Goal: Task Accomplishment & Management: Contribute content

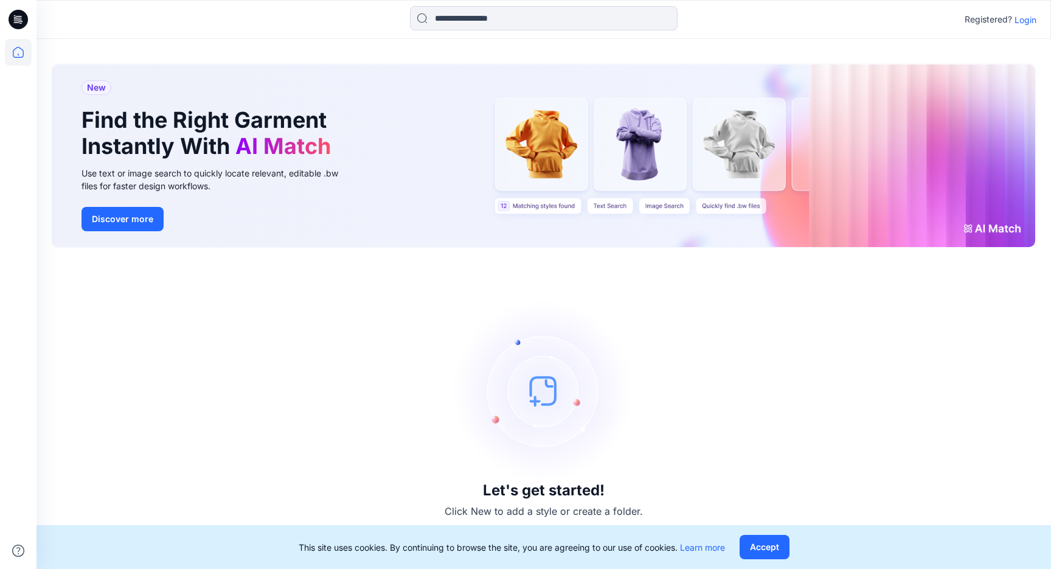
click at [1024, 24] on p "Login" at bounding box center [1026, 19] width 22 height 13
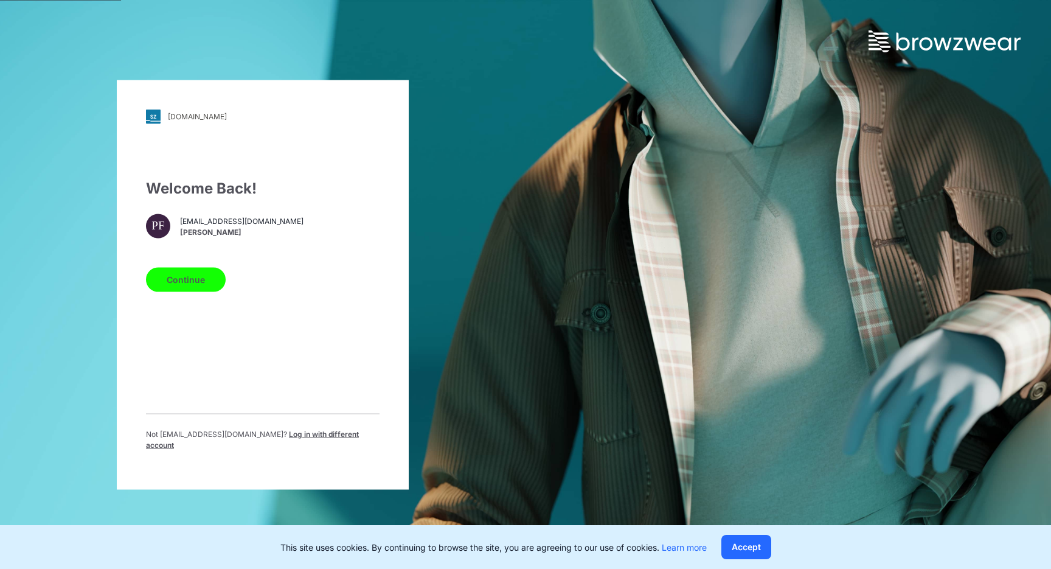
click at [199, 274] on button "Continue" at bounding box center [186, 279] width 80 height 24
click at [199, 291] on button "Continue" at bounding box center [186, 279] width 80 height 24
click at [199, 287] on button "Continue" at bounding box center [186, 279] width 80 height 24
click at [180, 285] on button "Continue" at bounding box center [186, 279] width 80 height 24
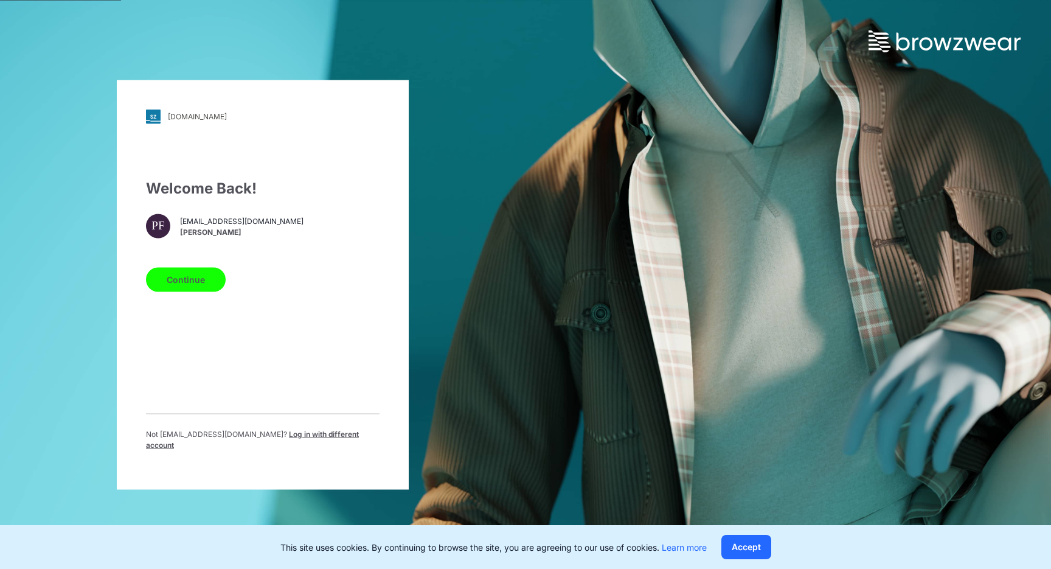
click at [180, 285] on button "Continue" at bounding box center [186, 279] width 80 height 24
click at [731, 397] on div "walmart.stylezone.com Loading... Welcome Back! PF pferrantelli@garan.com Peter …" at bounding box center [525, 284] width 1051 height 569
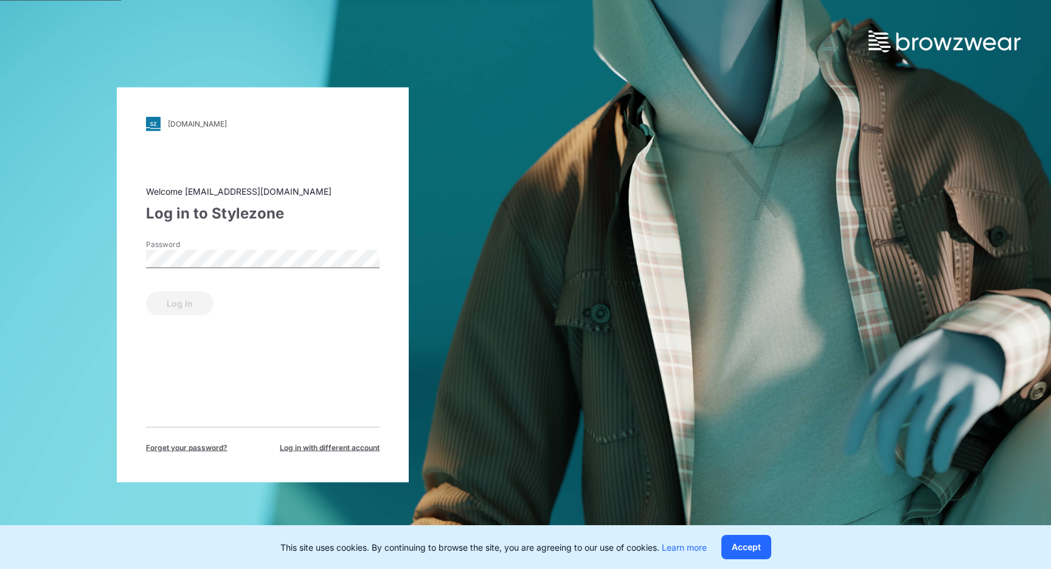
click at [276, 248] on div "Password" at bounding box center [263, 256] width 234 height 37
click at [181, 308] on button "Log in" at bounding box center [180, 303] width 68 height 24
click at [172, 321] on div "Welcome [EMAIL_ADDRESS][DOMAIN_NAME] Log in to Stylezone Password Log in Forget…" at bounding box center [263, 318] width 234 height 268
click at [192, 298] on button "Log in" at bounding box center [180, 303] width 68 height 24
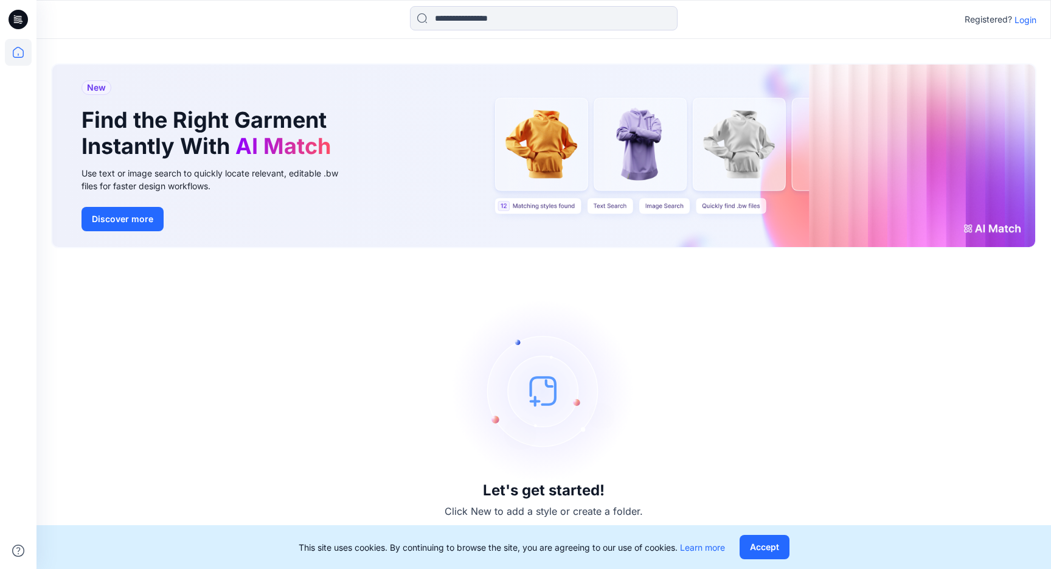
click at [391, 291] on div "Let's get started! Click New to add a style or create a folder." at bounding box center [544, 408] width 986 height 291
click at [1025, 18] on p "Login" at bounding box center [1026, 19] width 22 height 13
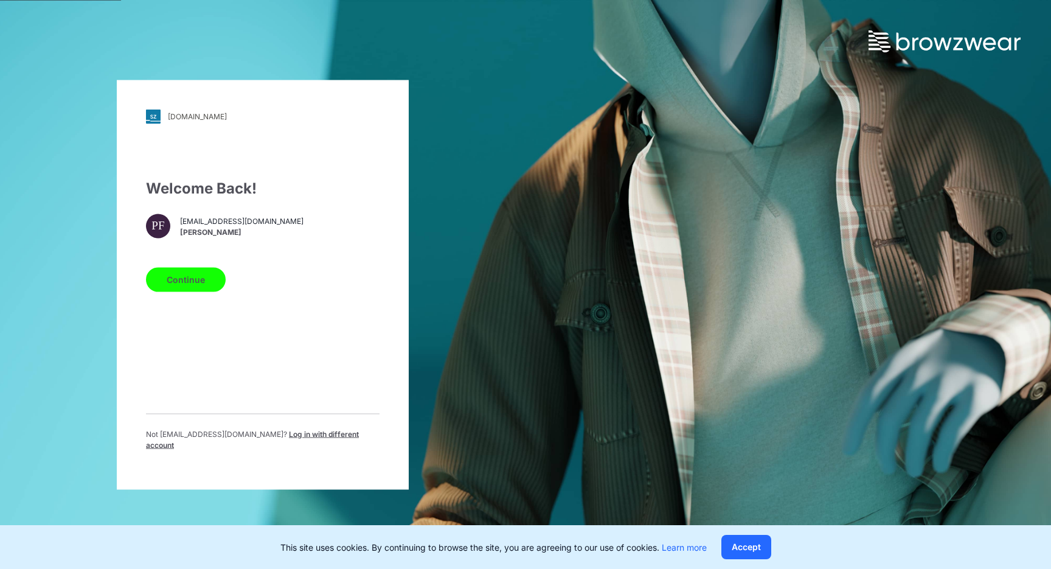
click at [195, 278] on button "Continue" at bounding box center [186, 279] width 80 height 24
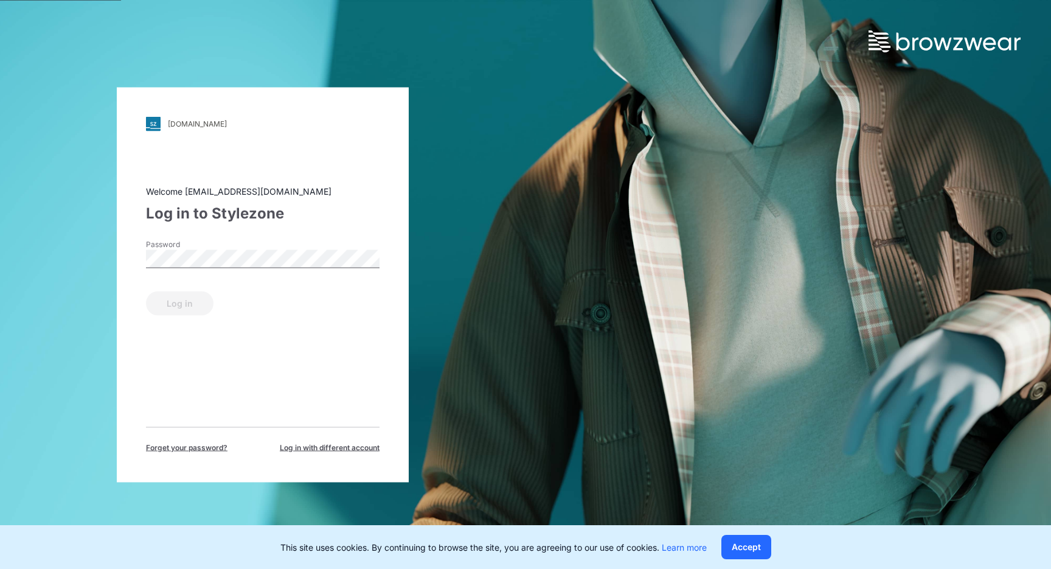
click at [266, 245] on div "Password" at bounding box center [263, 256] width 234 height 37
click at [190, 308] on button "Log in" at bounding box center [180, 303] width 68 height 24
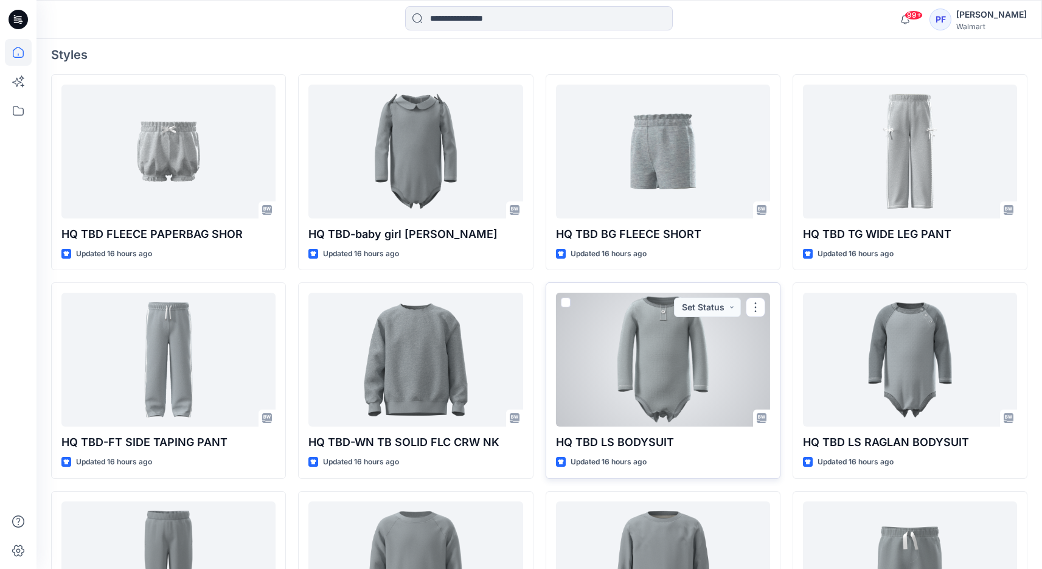
scroll to position [295, 0]
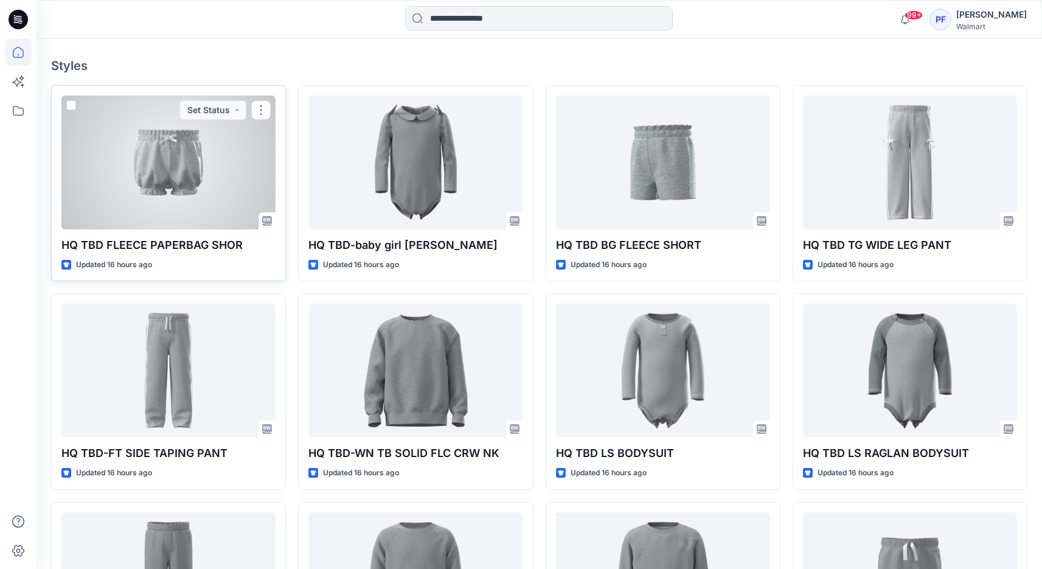
click at [161, 148] on div at bounding box center [168, 163] width 214 height 134
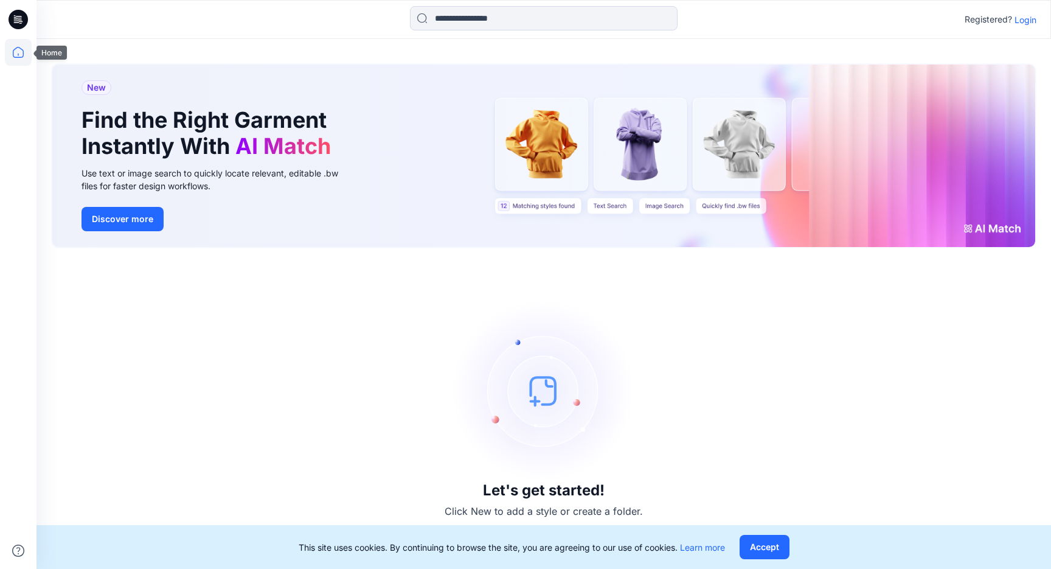
click at [18, 46] on icon at bounding box center [18, 52] width 27 height 27
click at [800, 294] on div "Let's get started! Click New to add a style or create a folder." at bounding box center [544, 408] width 986 height 291
click at [1017, 19] on p "Login" at bounding box center [1026, 19] width 22 height 13
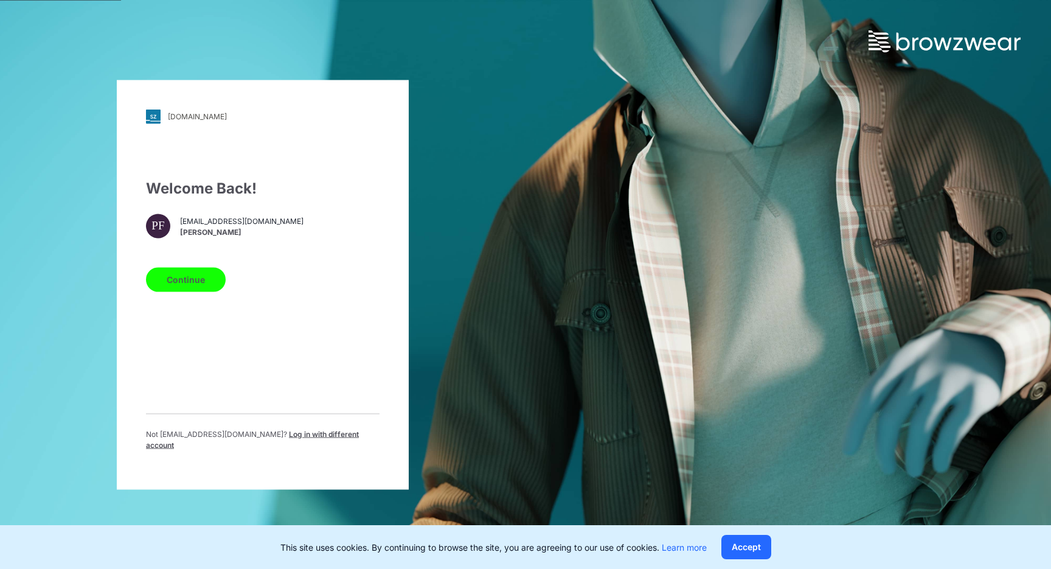
click at [172, 282] on button "Continue" at bounding box center [186, 279] width 80 height 24
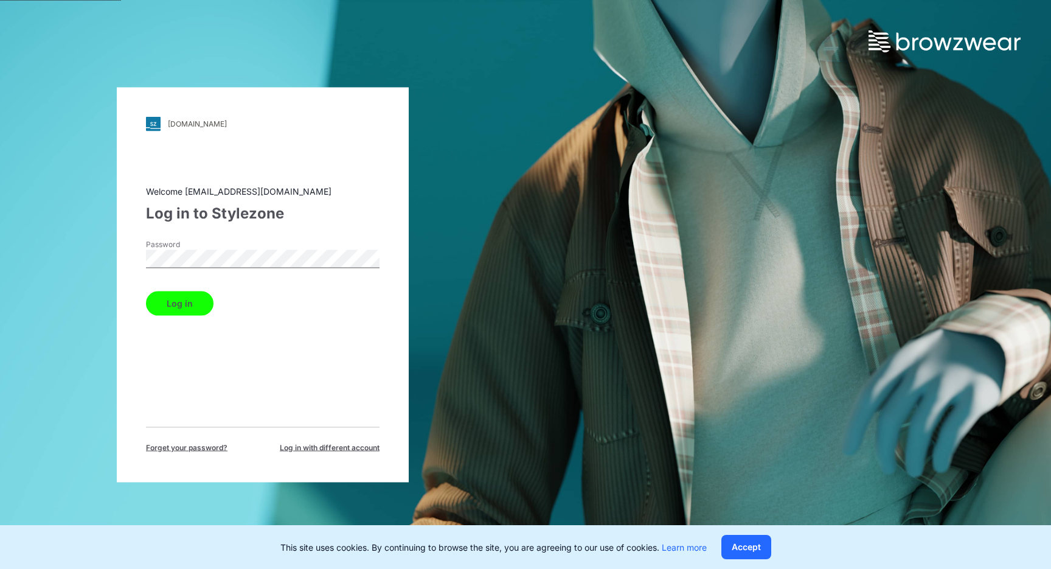
click at [175, 302] on button "Log in" at bounding box center [180, 303] width 68 height 24
click at [150, 339] on div "Welcome [EMAIL_ADDRESS][DOMAIN_NAME] Log in to Stylezone Password Log in Forget…" at bounding box center [263, 318] width 234 height 268
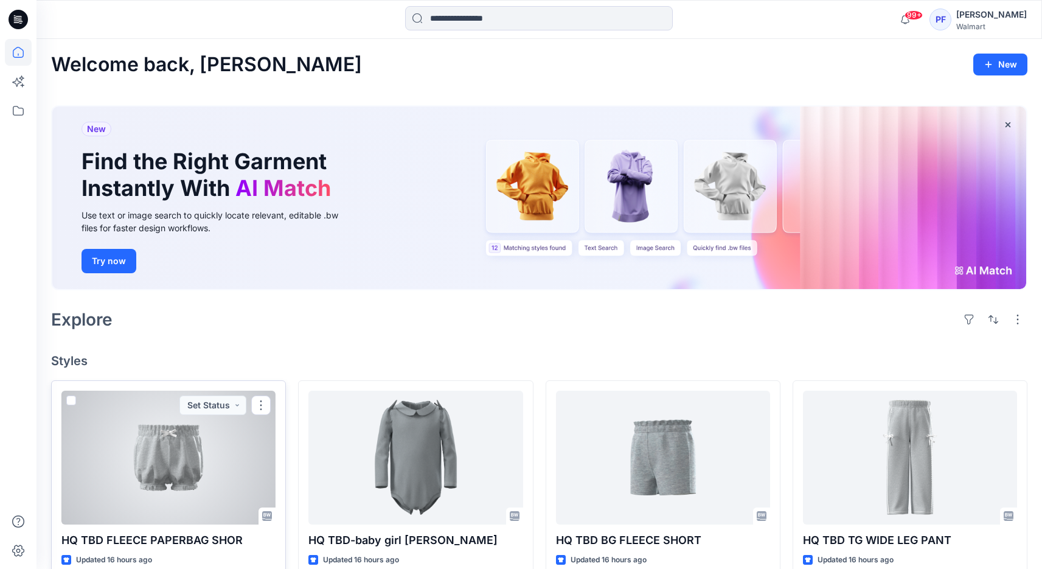
click at [189, 484] on div at bounding box center [168, 458] width 214 height 134
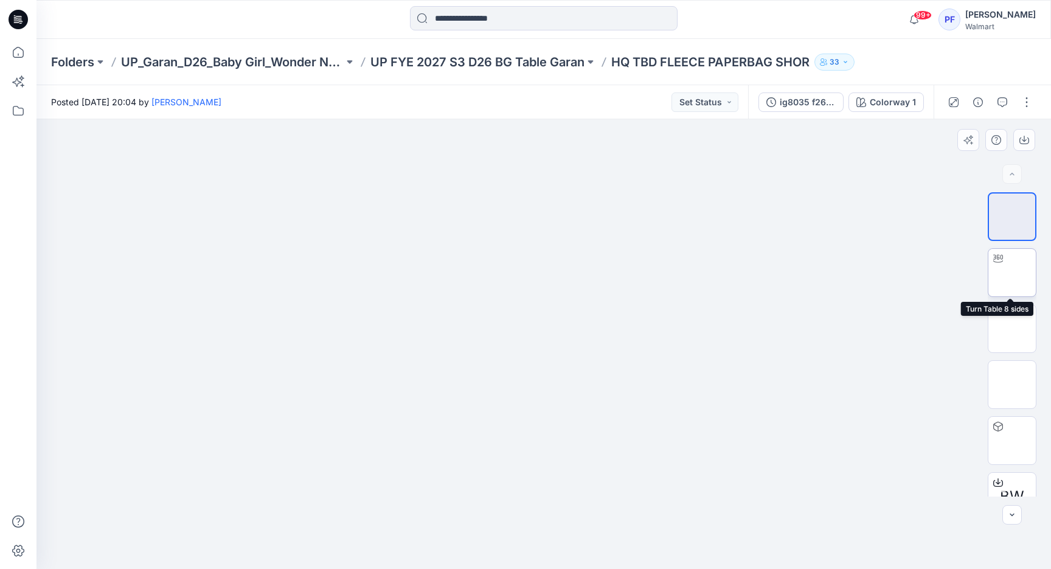
click at [1012, 273] on img at bounding box center [1012, 273] width 0 height 0
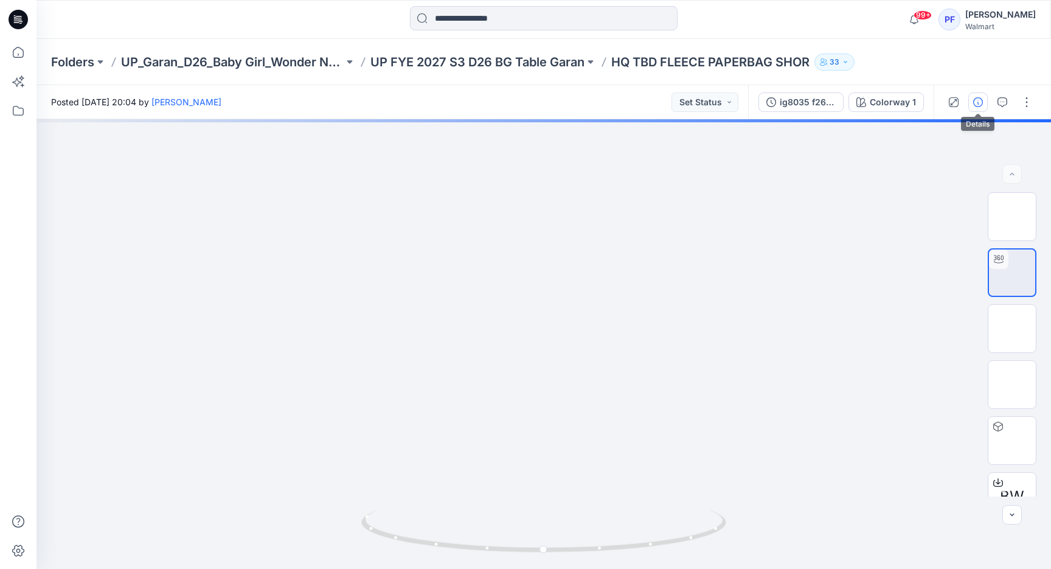
click at [973, 102] on icon "button" at bounding box center [978, 102] width 10 height 10
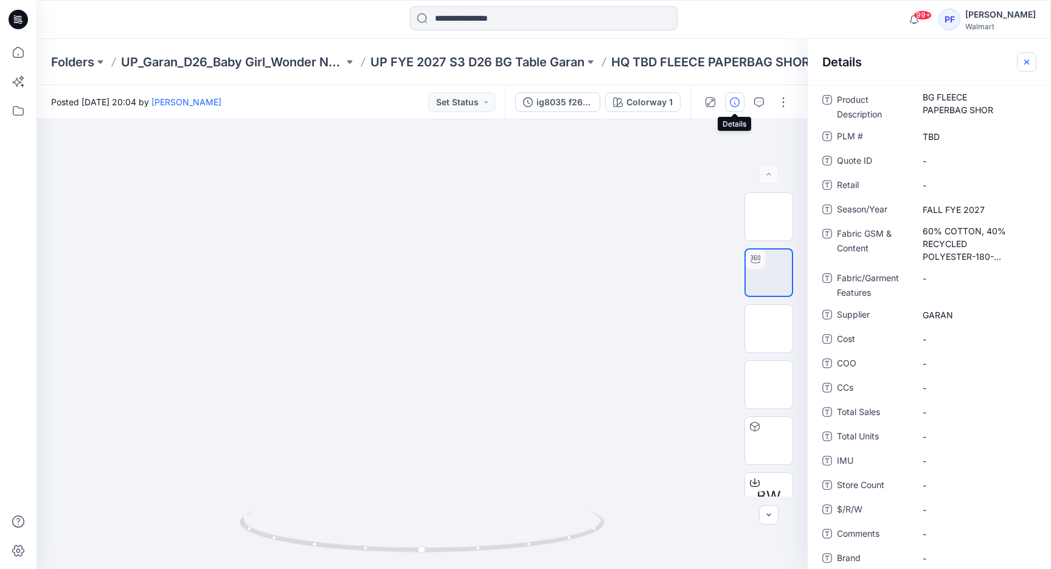
click at [1025, 58] on icon "button" at bounding box center [1027, 62] width 10 height 10
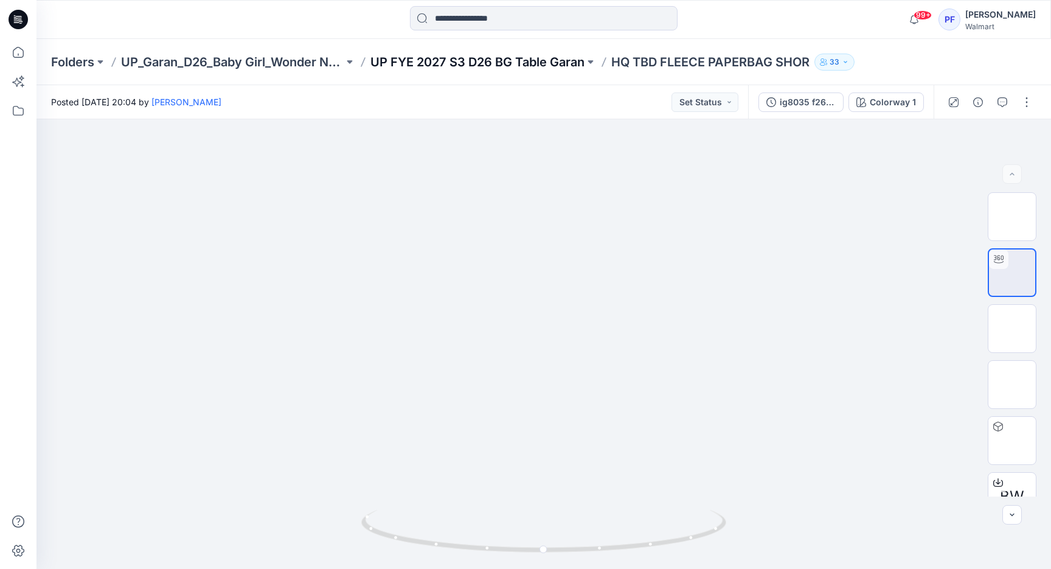
click at [501, 69] on p "UP FYE 2027 S3 D26 BG Table Garan" at bounding box center [478, 62] width 214 height 17
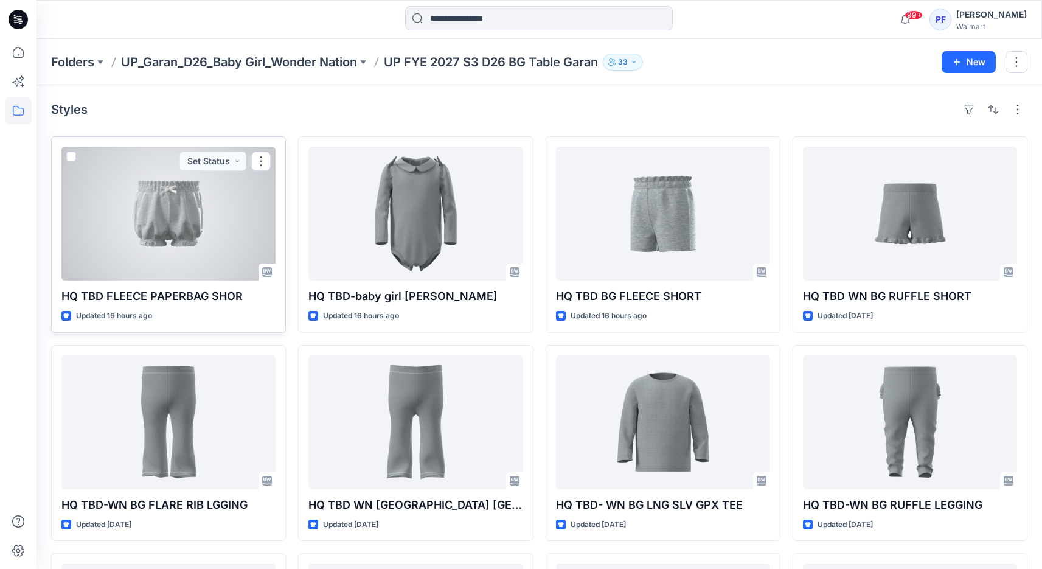
click at [198, 242] on div at bounding box center [168, 214] width 214 height 134
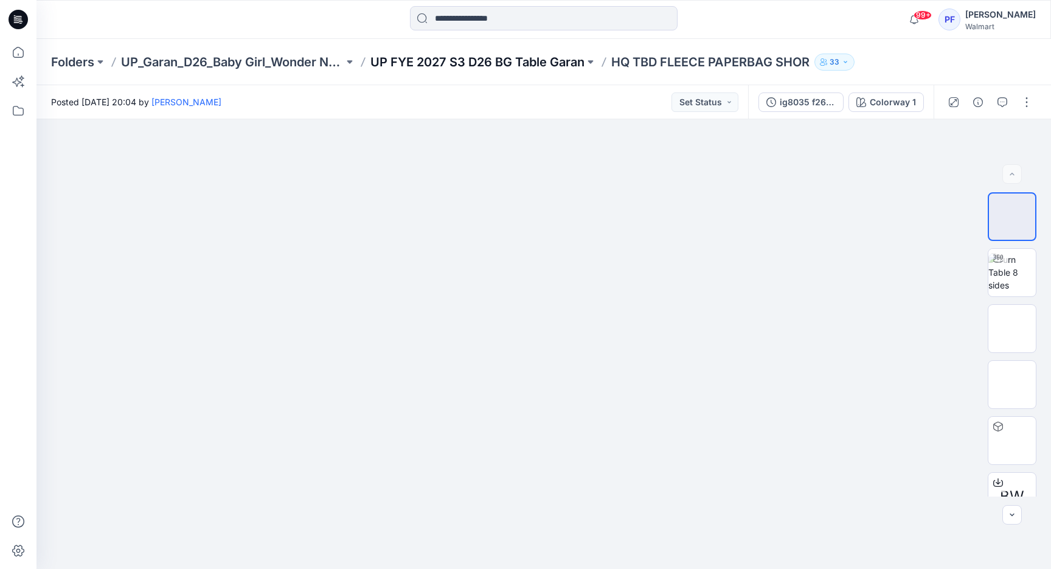
click at [557, 66] on p "UP FYE 2027 S3 D26 BG Table Garan" at bounding box center [478, 62] width 214 height 17
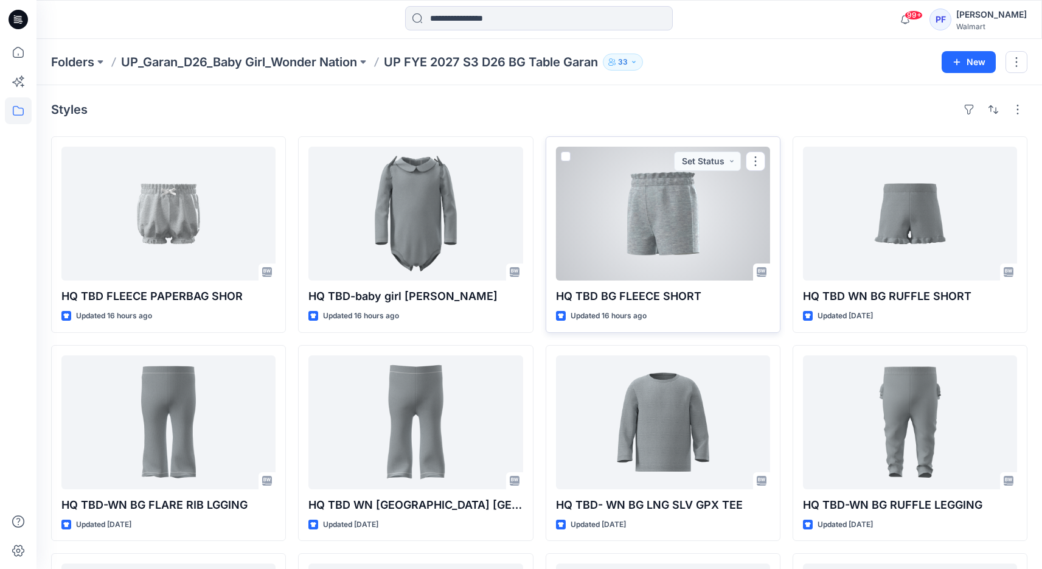
click at [656, 226] on div at bounding box center [663, 214] width 214 height 134
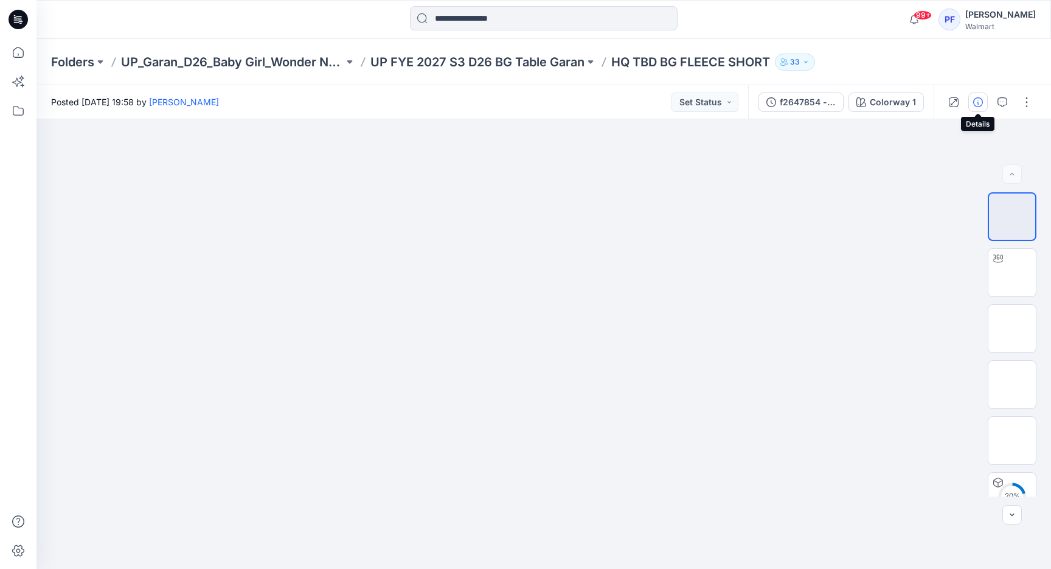
click at [978, 99] on icon "button" at bounding box center [978, 102] width 10 height 10
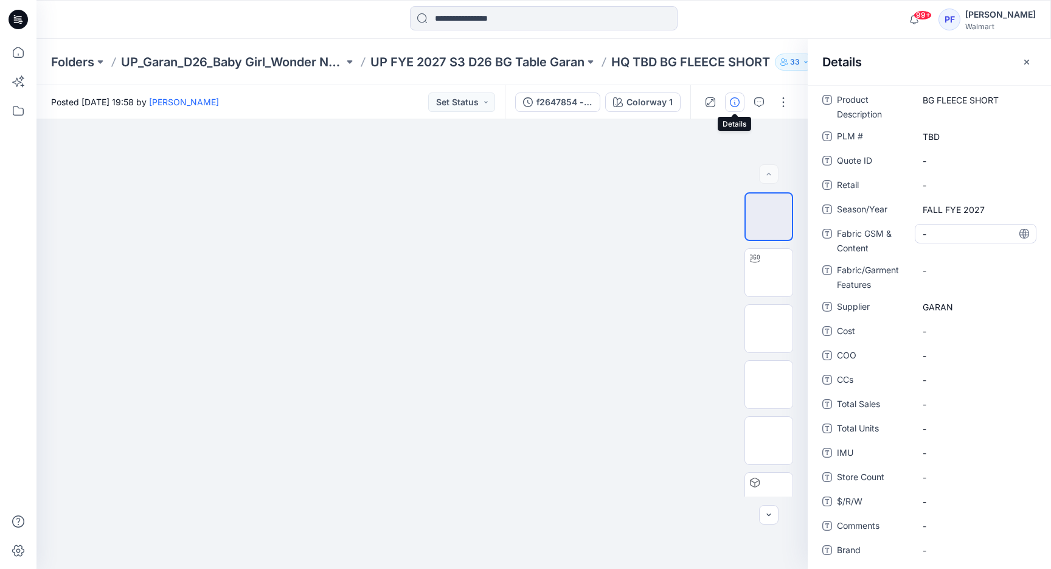
click at [973, 234] on Content "-" at bounding box center [976, 234] width 106 height 13
type textarea "**********"
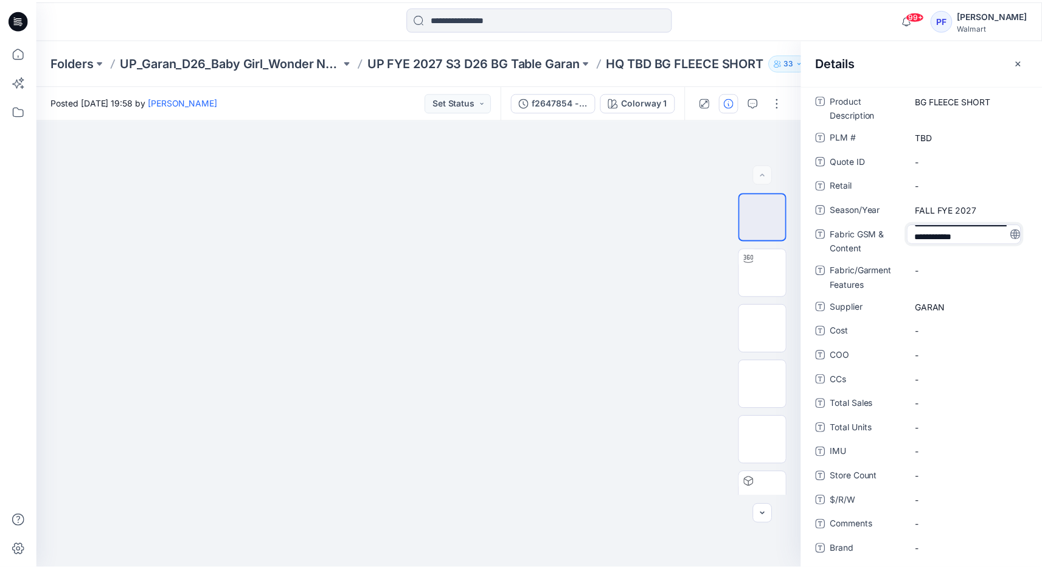
scroll to position [34, 0]
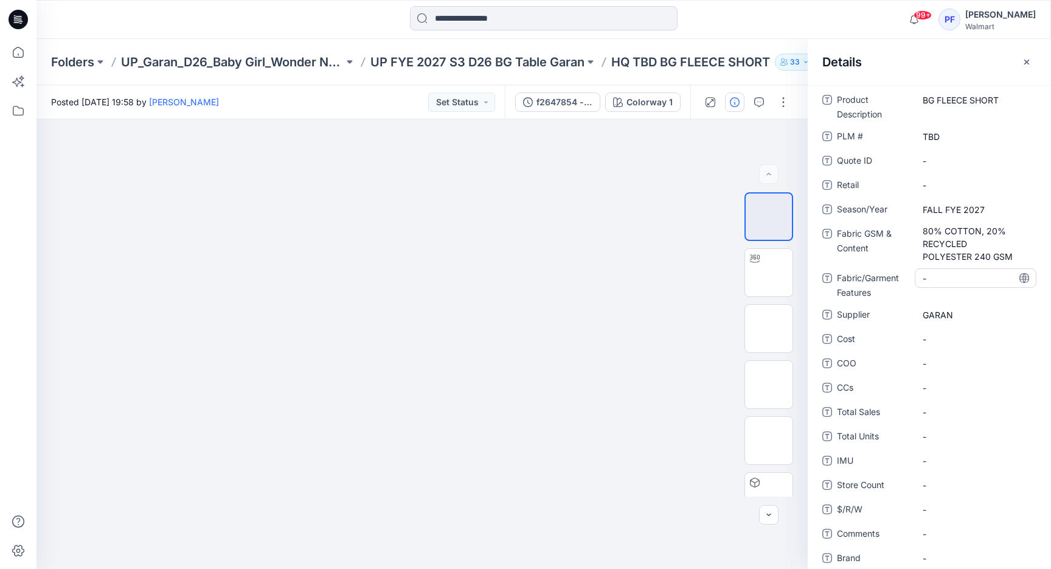
click at [969, 266] on div "Product Description BG FLEECE SHORT PLM # TBD Quote ID - Retail - Season/Year F…" at bounding box center [930, 372] width 214 height 565
click at [969, 272] on Features "-" at bounding box center [976, 278] width 106 height 13
click at [1018, 58] on button "button" at bounding box center [1026, 61] width 19 height 19
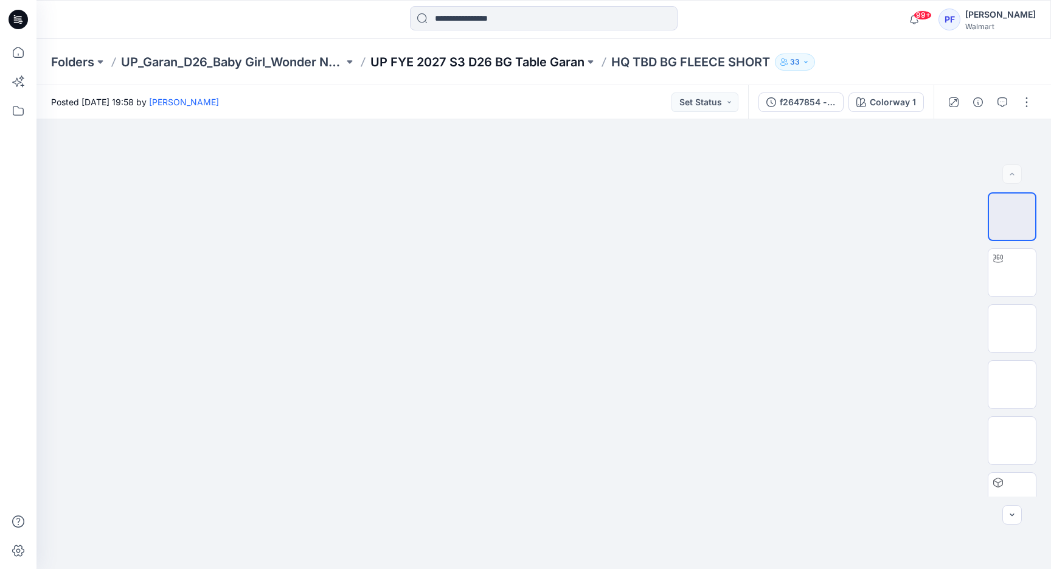
click at [397, 64] on p "UP FYE 2027 S3 D26 BG Table Garan" at bounding box center [478, 62] width 214 height 17
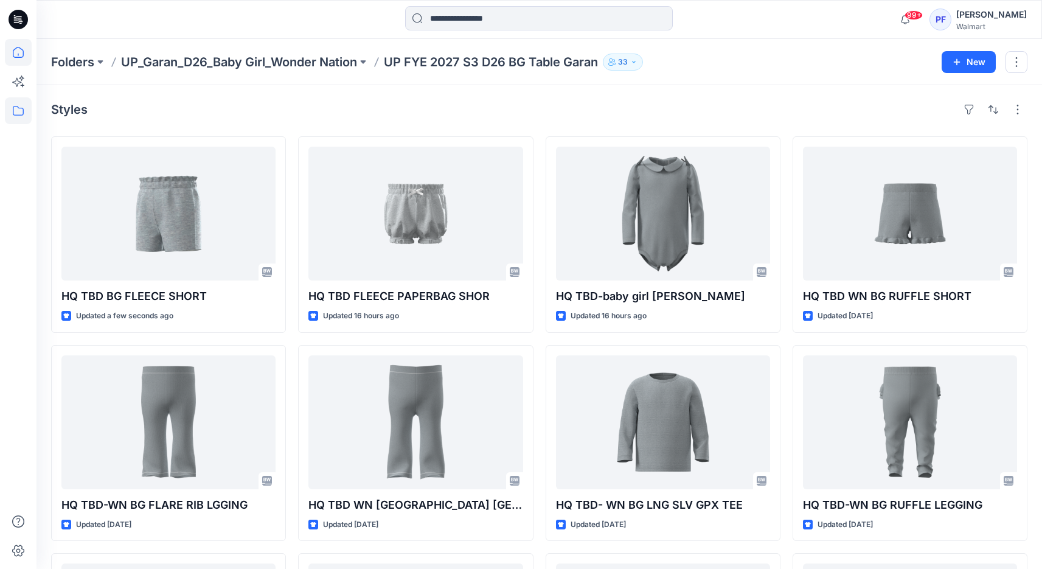
click at [12, 51] on icon at bounding box center [18, 52] width 27 height 27
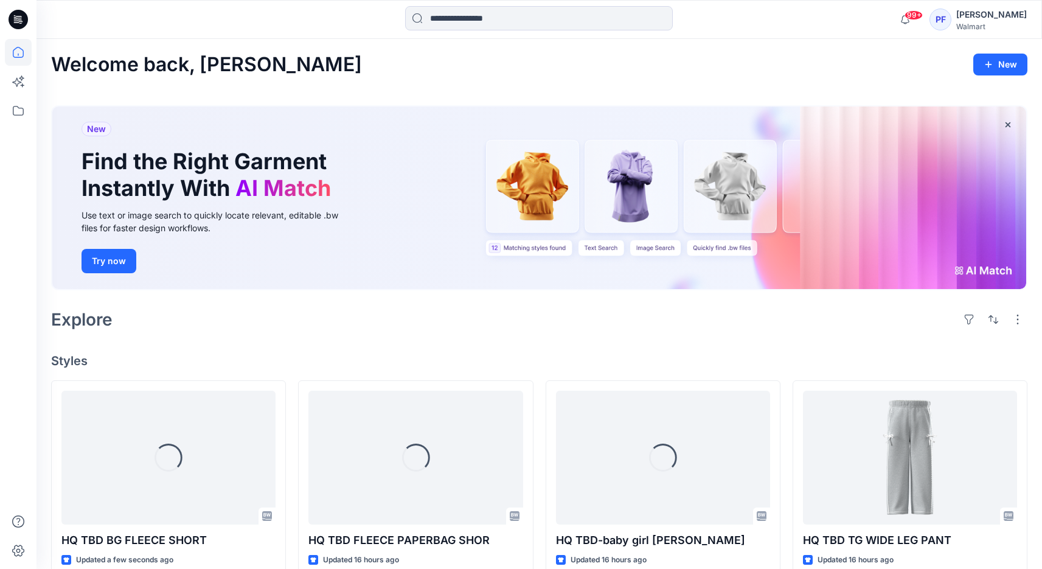
scroll to position [268, 0]
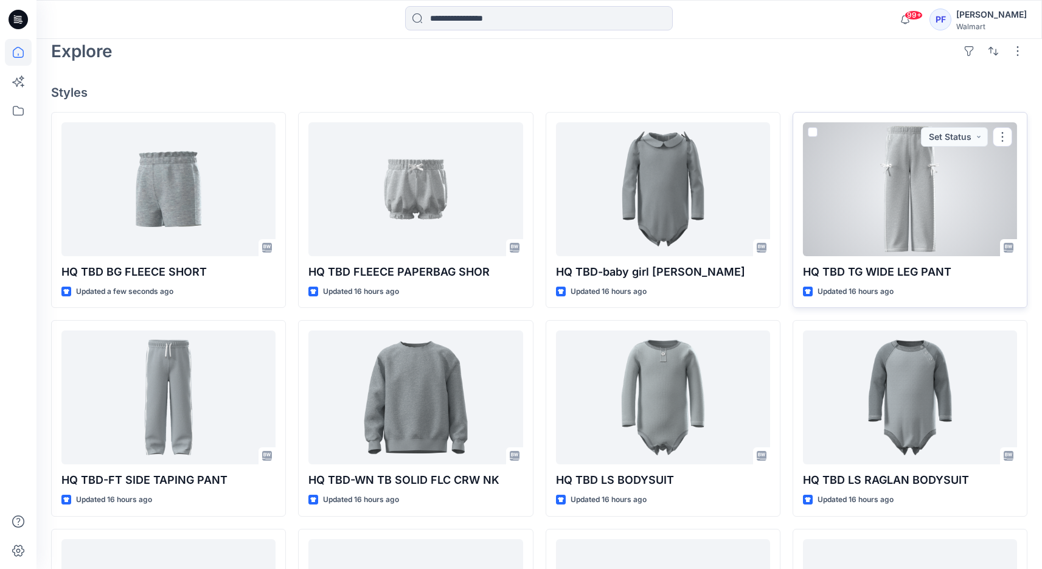
click at [932, 203] on div at bounding box center [910, 189] width 214 height 134
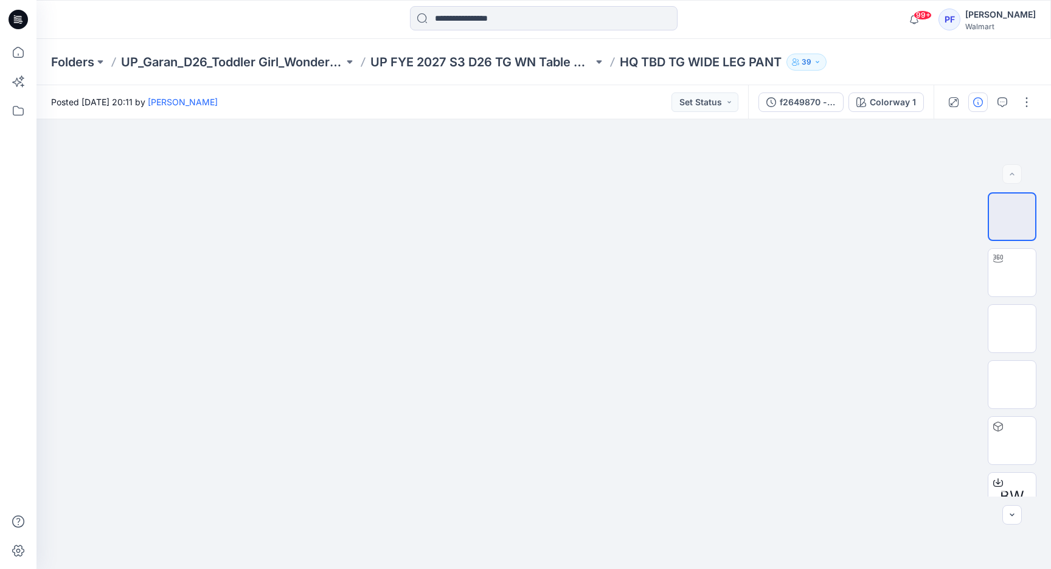
click at [978, 102] on icon "button" at bounding box center [978, 102] width 10 height 10
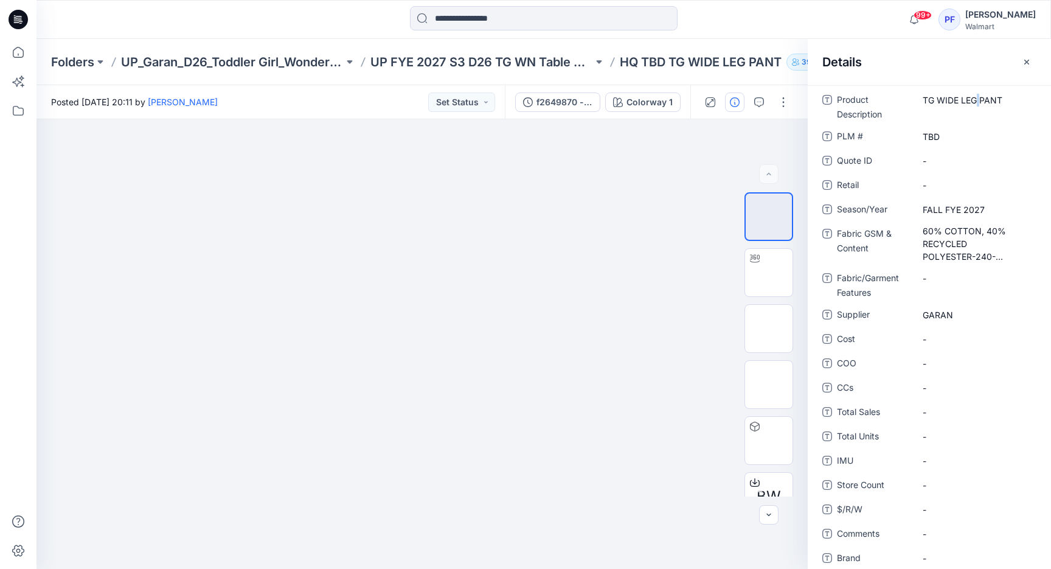
click at [978, 102] on Description "TG WIDE LEG PANT" at bounding box center [976, 100] width 106 height 13
click at [512, 56] on p "UP FYE 2027 S3 D26 TG WN Table Garan" at bounding box center [482, 62] width 223 height 17
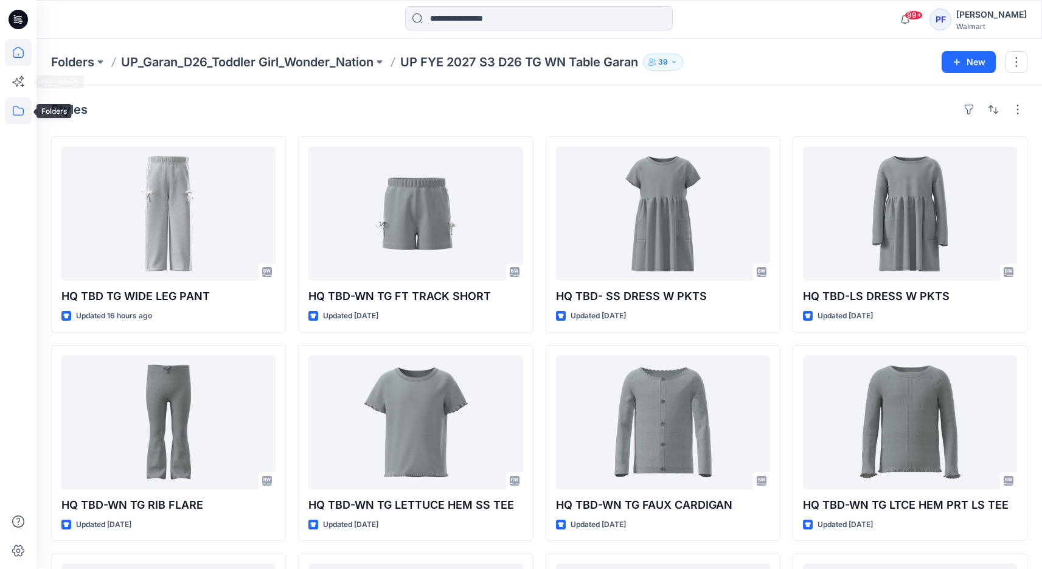
click at [18, 49] on icon at bounding box center [18, 52] width 27 height 27
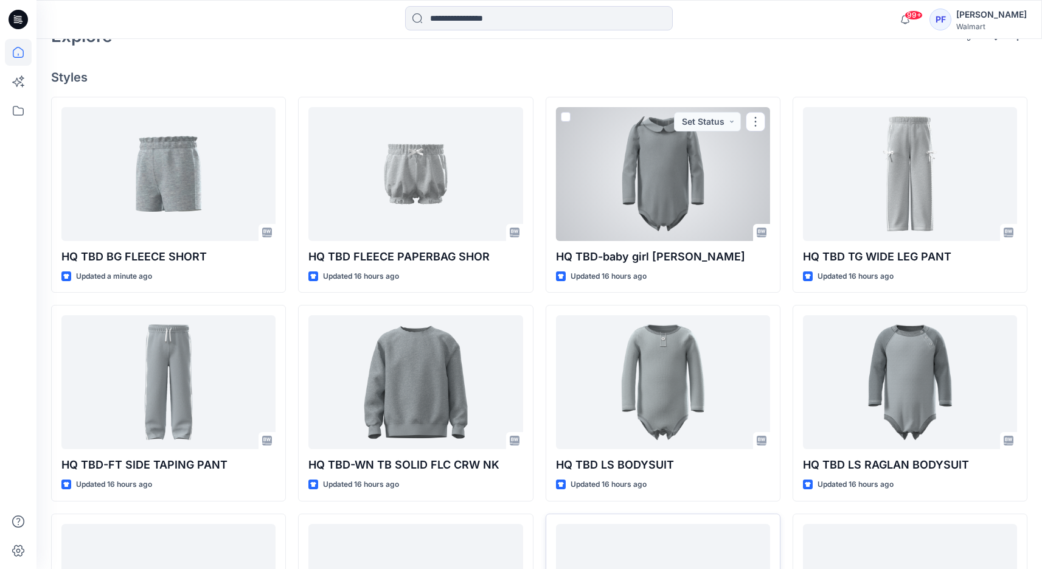
scroll to position [482, 0]
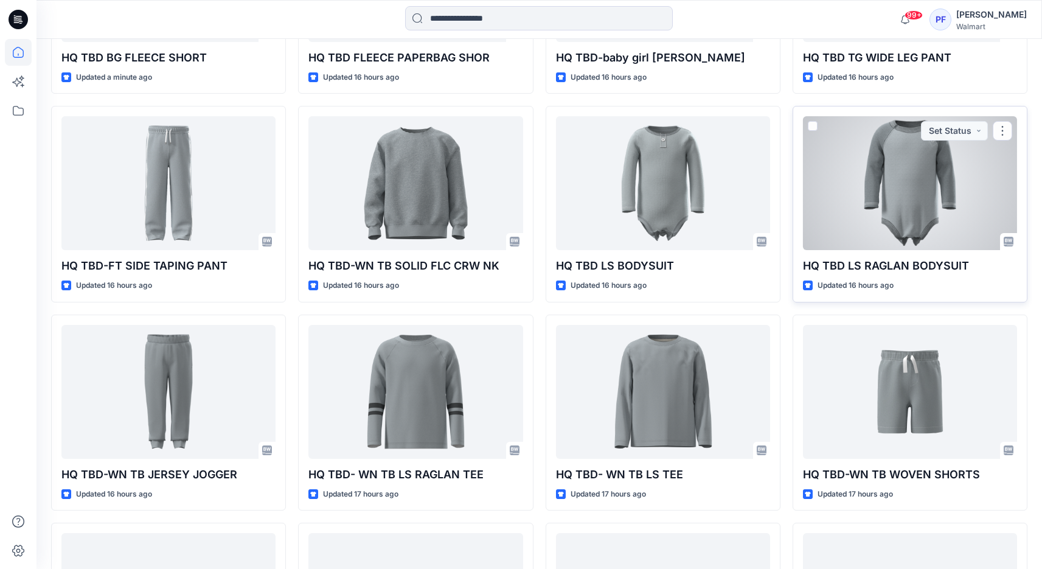
click at [932, 196] on div at bounding box center [910, 183] width 214 height 134
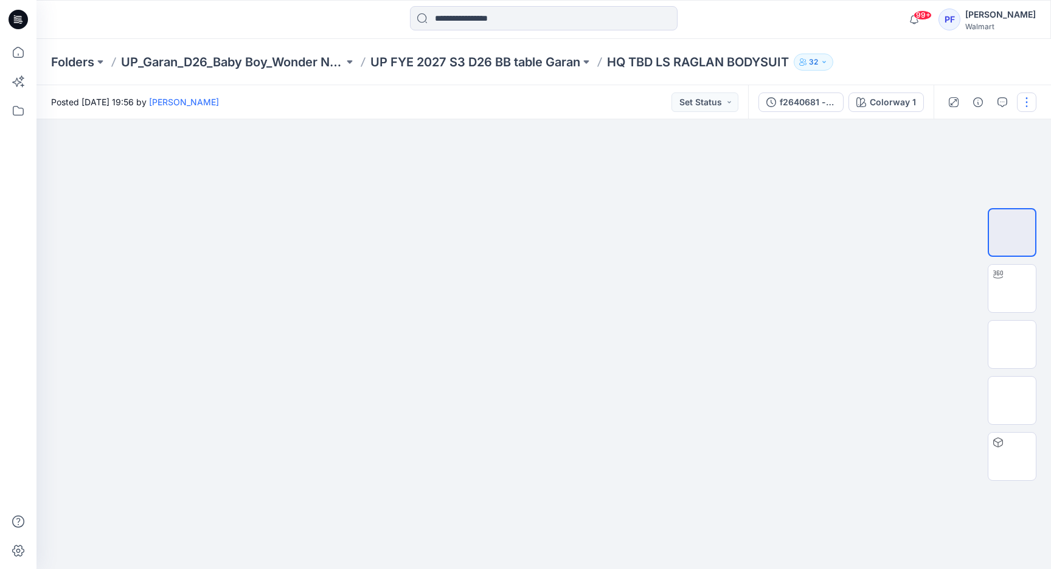
click at [1028, 106] on button "button" at bounding box center [1026, 101] width 19 height 19
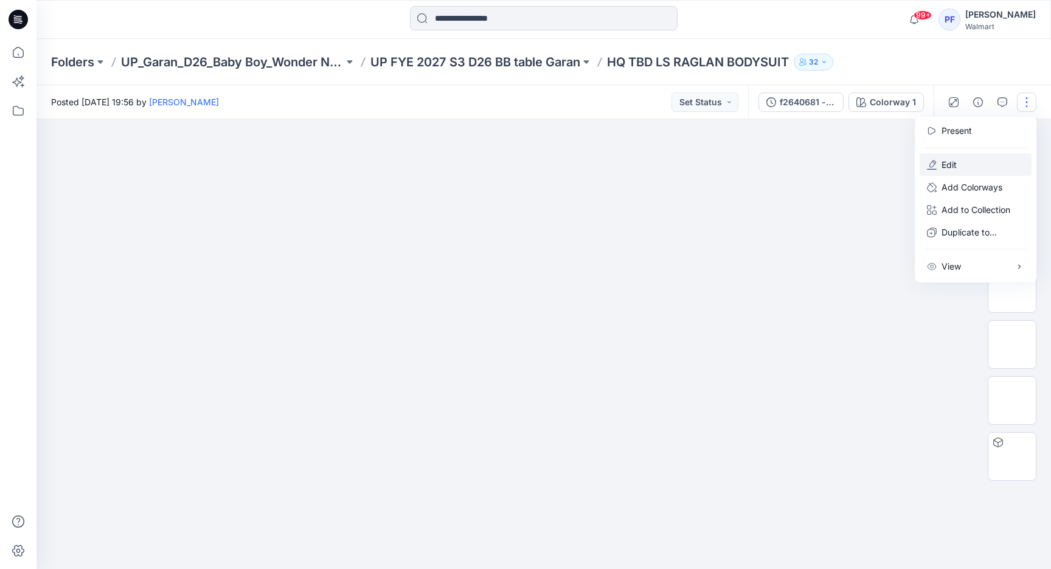
click at [960, 160] on button "Edit" at bounding box center [976, 164] width 112 height 23
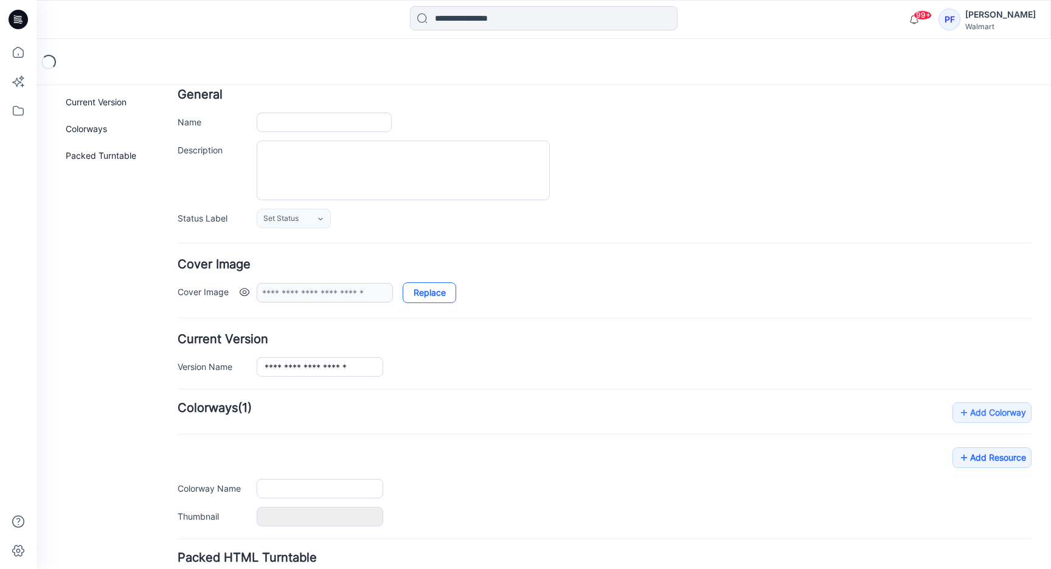
type input "**********"
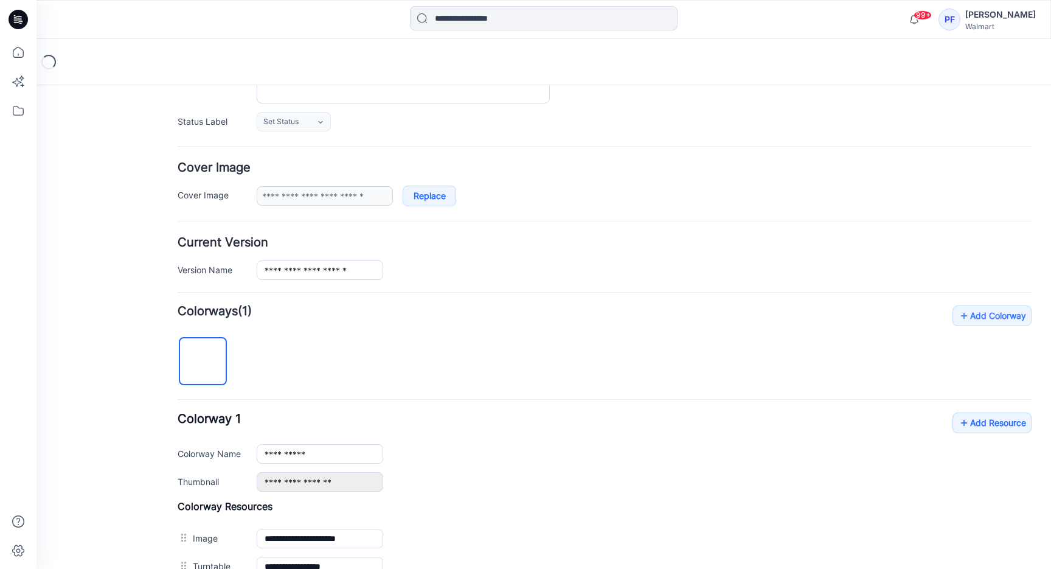
scroll to position [395, 0]
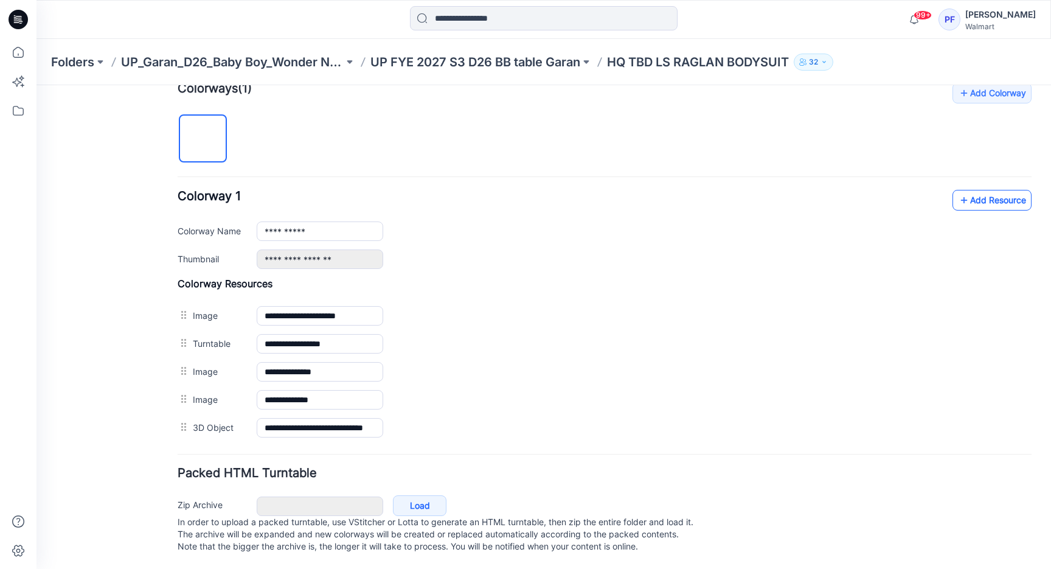
click at [959, 190] on icon at bounding box center [964, 199] width 12 height 19
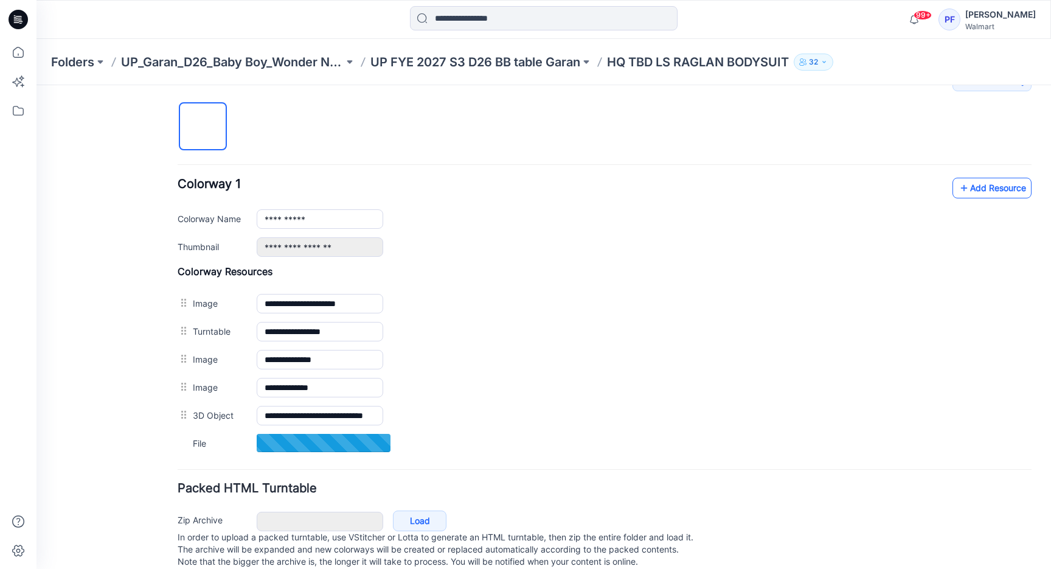
click at [963, 189] on link "Add Resource" at bounding box center [992, 188] width 79 height 21
click at [988, 178] on link "Add Resource" at bounding box center [992, 188] width 79 height 21
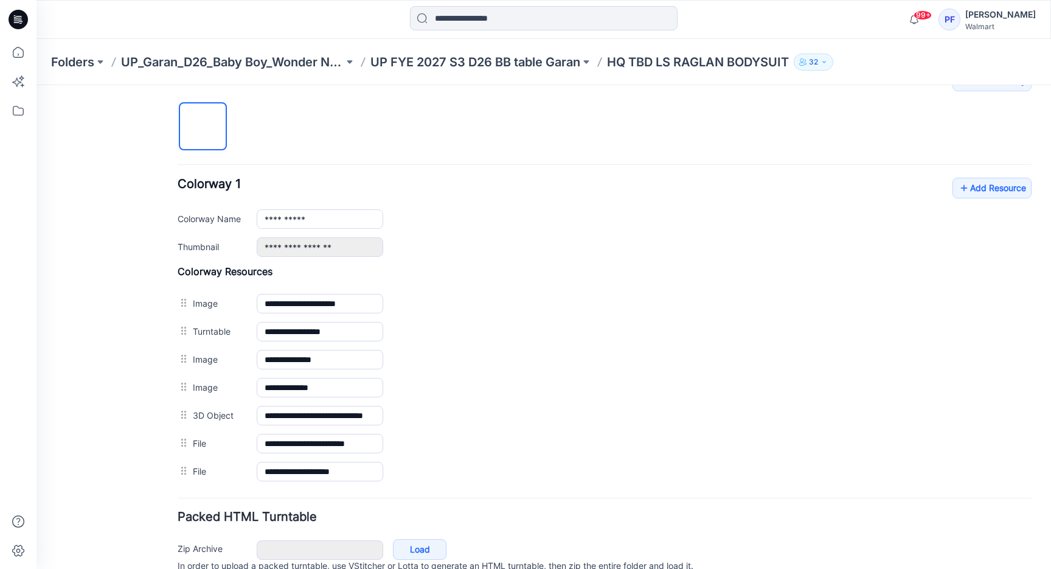
click at [478, 71] on div "Folders UP_Garan_D26_Baby Boy_Wonder Nation UP FYE 2027 S3 D26 BB table Garan H…" at bounding box center [544, 62] width 1015 height 46
click at [492, 66] on p "UP FYE 2027 S3 D26 BB table Garan" at bounding box center [476, 62] width 210 height 17
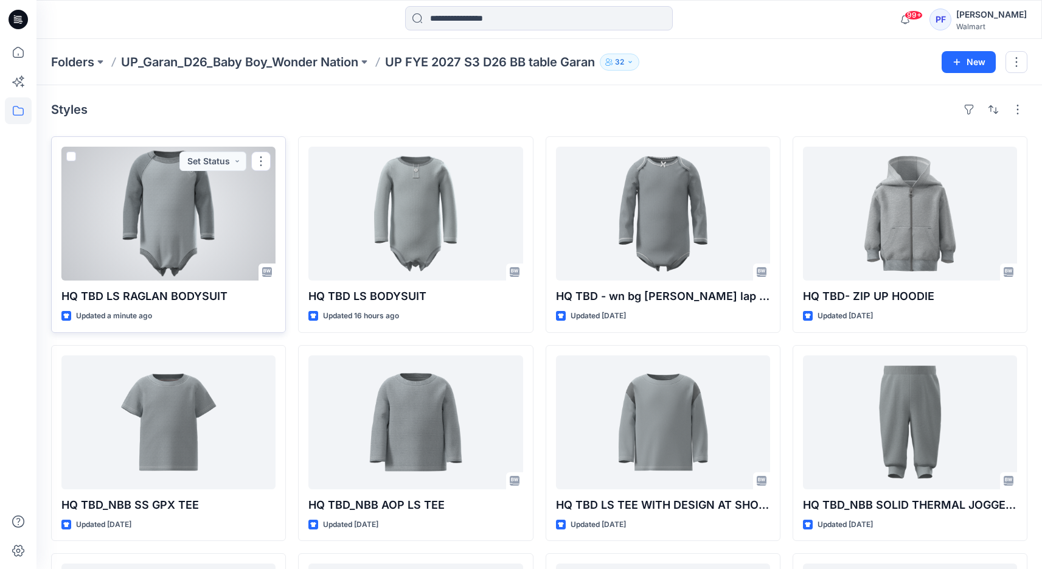
click at [224, 229] on div at bounding box center [168, 214] width 214 height 134
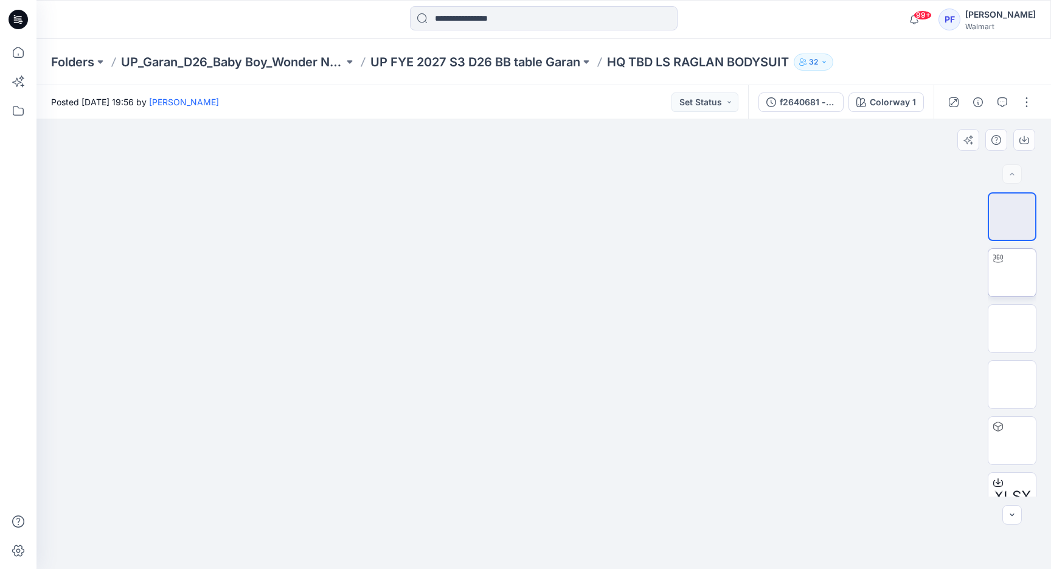
click at [1012, 273] on img at bounding box center [1012, 273] width 0 height 0
click at [975, 106] on icon "button" at bounding box center [978, 102] width 10 height 10
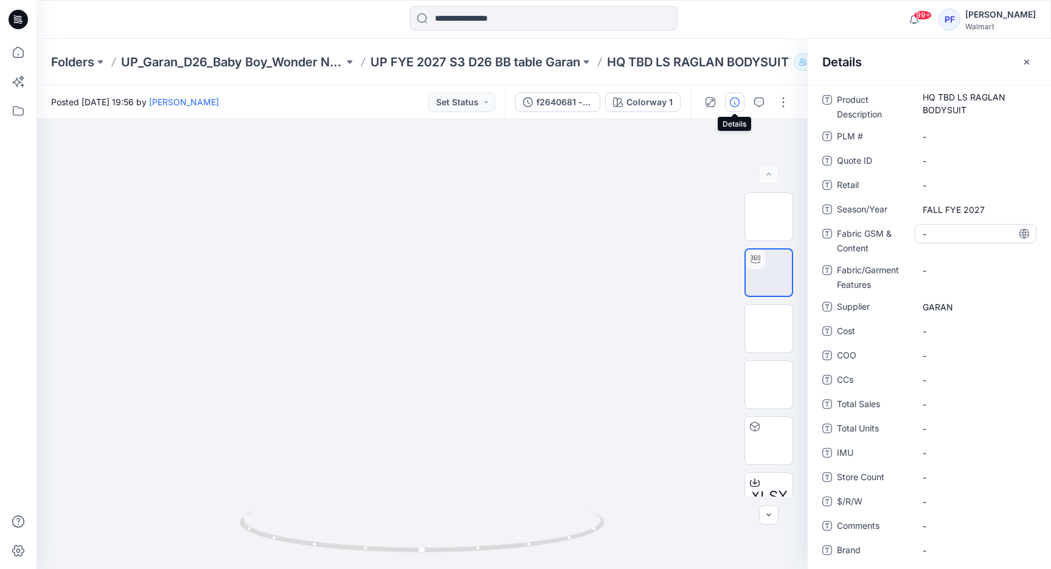
click at [962, 238] on Content "-" at bounding box center [976, 234] width 106 height 13
type textarea "**********"
click at [961, 261] on div "-" at bounding box center [976, 269] width 122 height 19
click at [962, 131] on \ "-" at bounding box center [976, 136] width 106 height 13
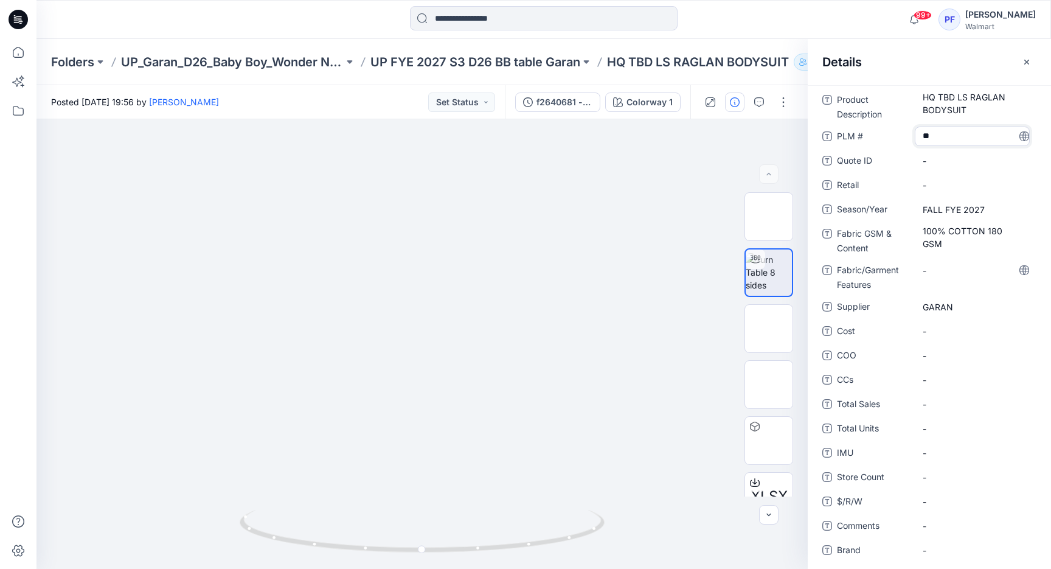
type textarea "***"
click at [958, 97] on Description "HQ TBD LS RAGLAN BODYSUIT" at bounding box center [976, 104] width 106 height 26
drag, startPoint x: 953, startPoint y: 97, endPoint x: 880, endPoint y: 94, distance: 73.1
click at [882, 94] on div "**********" at bounding box center [930, 106] width 214 height 32
click at [927, 99] on textarea "**********" at bounding box center [972, 103] width 115 height 26
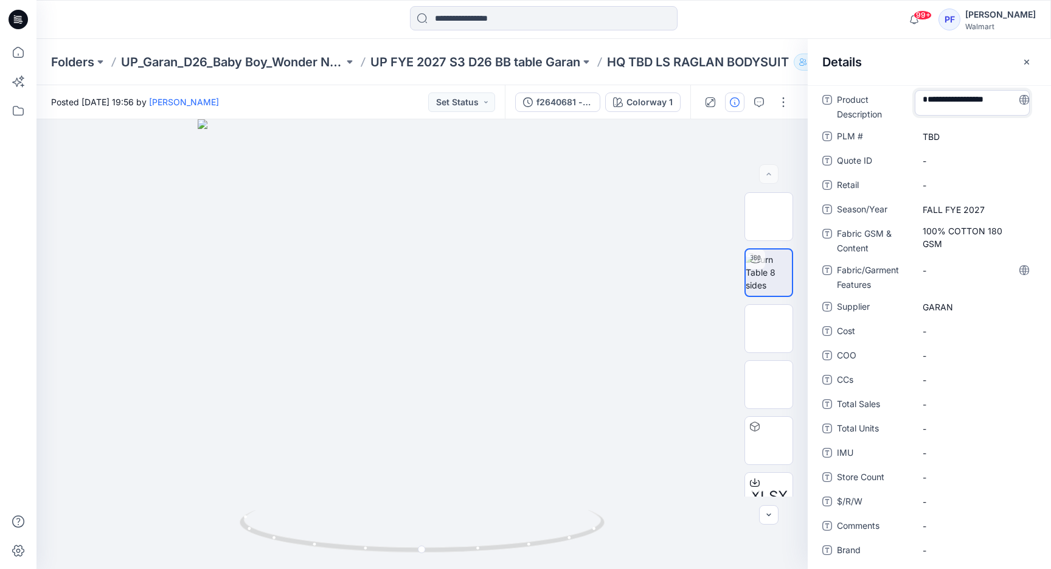
type textarea "**********"
click at [683, 176] on div at bounding box center [422, 344] width 771 height 450
click at [1022, 64] on icon "button" at bounding box center [1027, 62] width 10 height 10
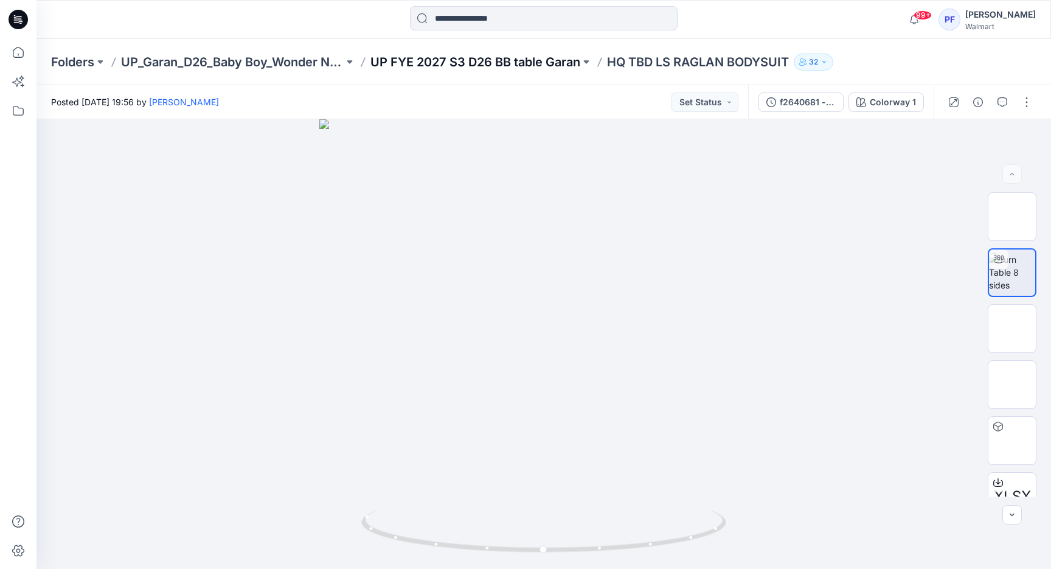
click at [550, 62] on p "UP FYE 2027 S3 D26 BB table Garan" at bounding box center [476, 62] width 210 height 17
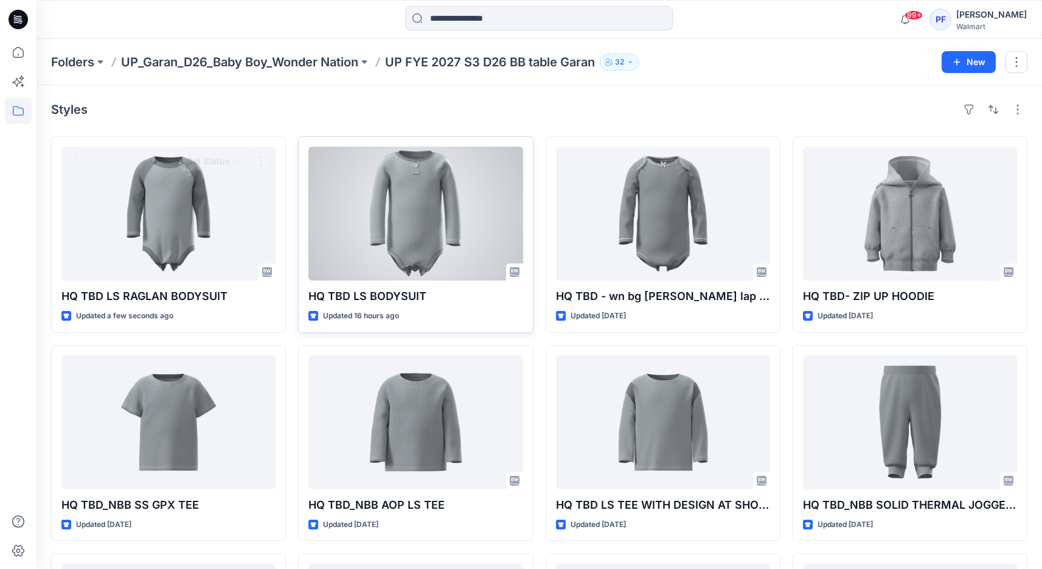
click at [392, 225] on div at bounding box center [415, 214] width 214 height 134
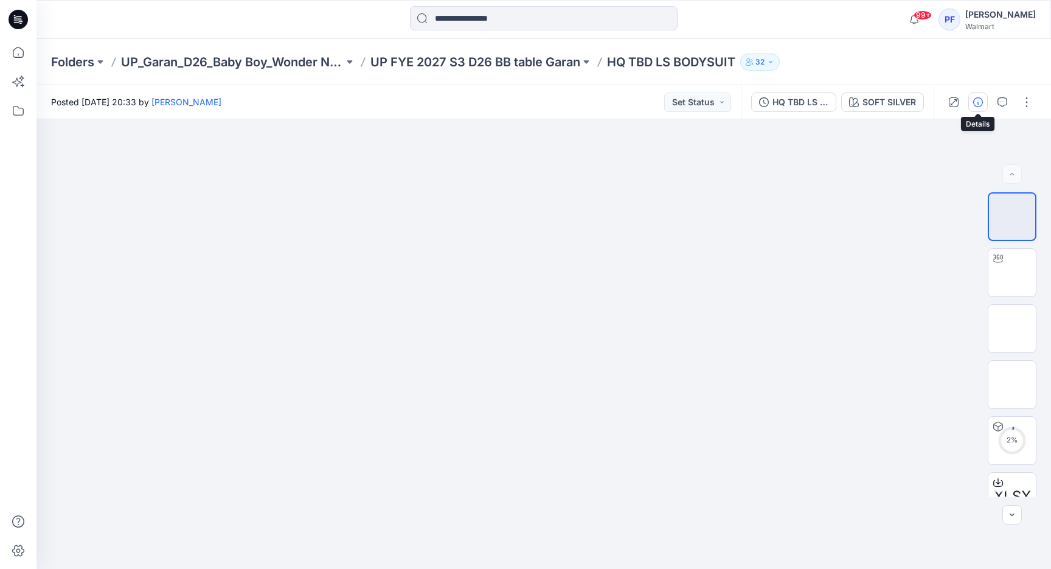
click at [979, 103] on icon "button" at bounding box center [978, 102] width 10 height 10
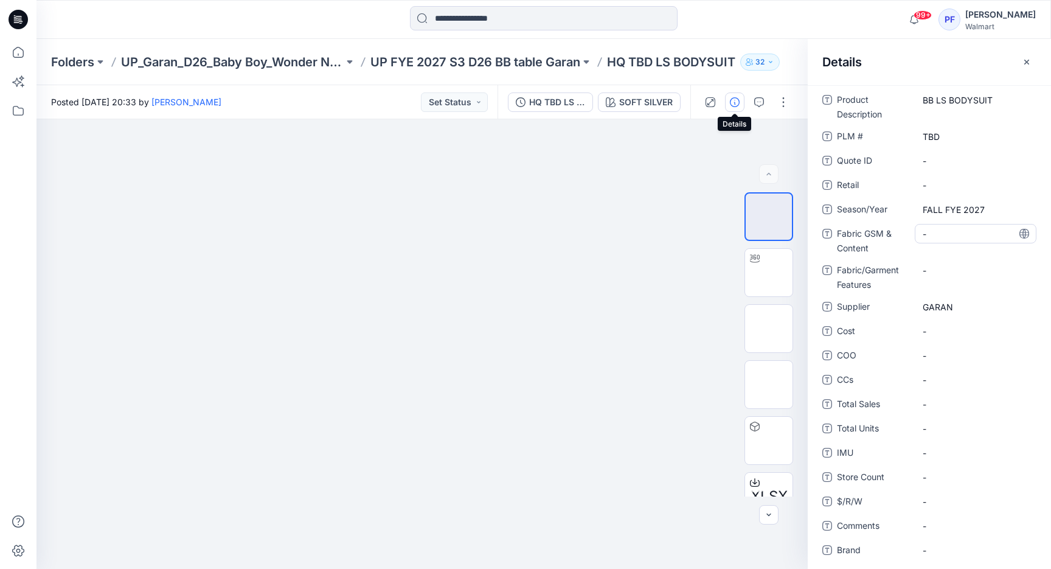
click at [959, 232] on Content "-" at bounding box center [976, 234] width 106 height 13
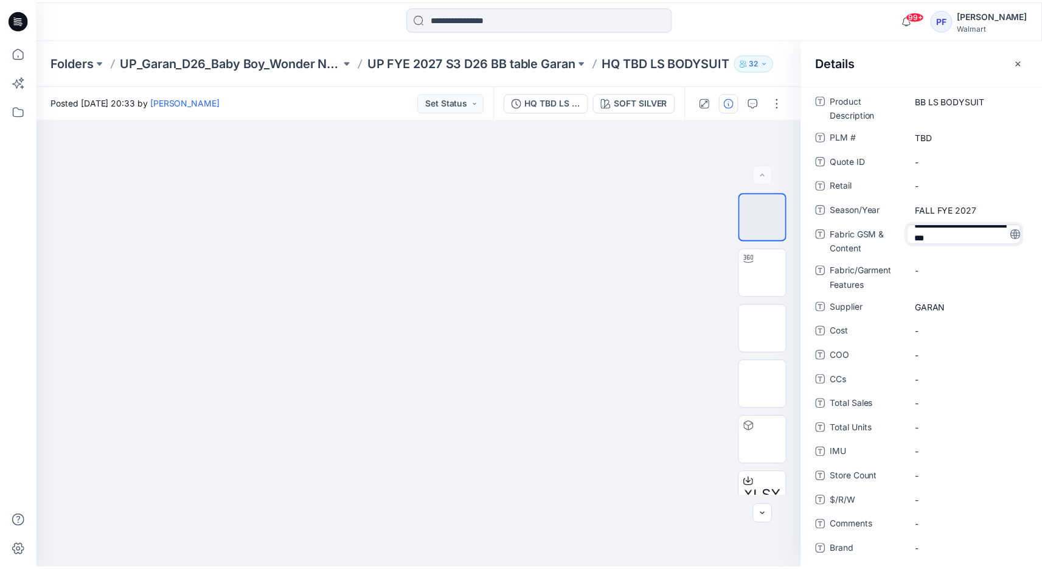
scroll to position [21, 0]
type textarea "**********"
click at [942, 266] on div "**********" at bounding box center [930, 368] width 214 height 557
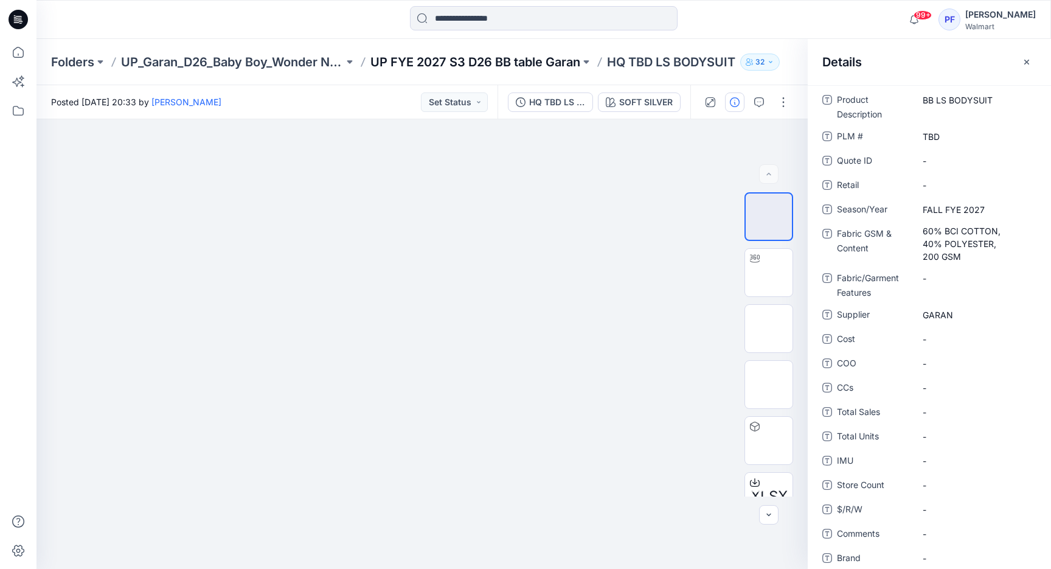
click at [510, 61] on p "UP FYE 2027 S3 D26 BB table Garan" at bounding box center [476, 62] width 210 height 17
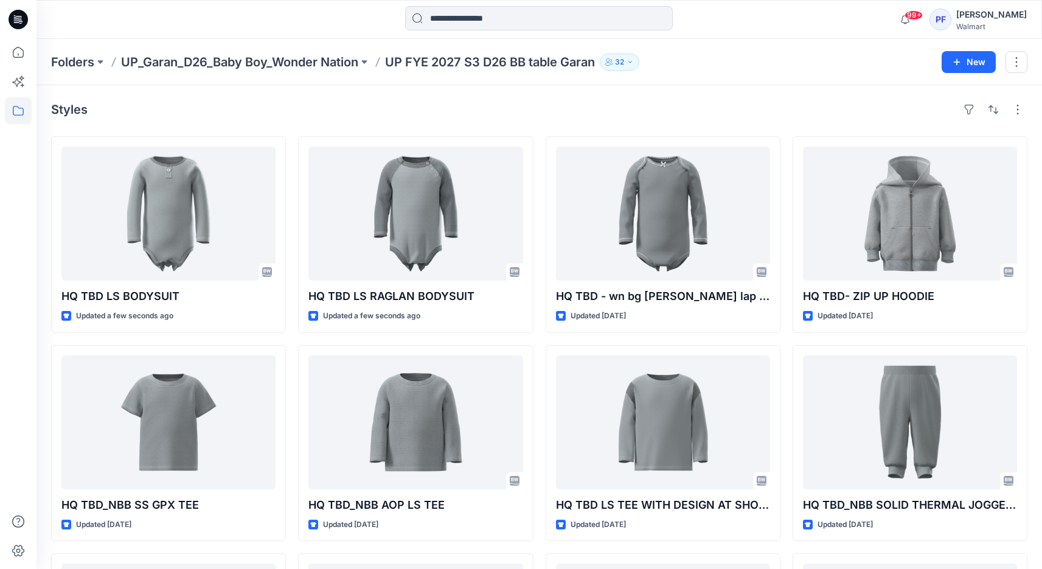
click at [251, 73] on div "Folders UP_Garan_D26_Baby Boy_Wonder Nation UP FYE 2027 S3 D26 BB table Garan 3…" at bounding box center [540, 62] width 1006 height 46
click at [255, 71] on div "Folders UP_Garan_D26_Baby Boy_Wonder Nation UP FYE 2027 S3 D26 BB table Garan 3…" at bounding box center [540, 62] width 1006 height 46
click at [259, 69] on p "UP_Garan_D26_Baby Boy_Wonder Nation" at bounding box center [239, 62] width 237 height 17
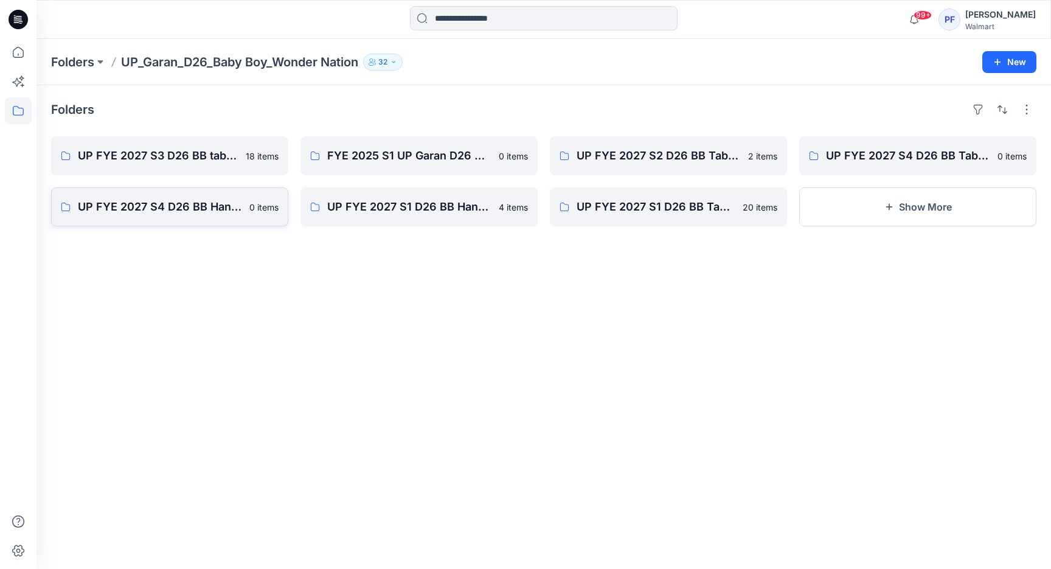
drag, startPoint x: 372, startPoint y: 286, endPoint x: 151, endPoint y: 214, distance: 232.2
click at [372, 286] on div "Folders UP FYE 2027 S3 D26 BB table Garan 18 items UP FYE 2027 S4 D26 BB Hangin…" at bounding box center [544, 327] width 1015 height 484
click at [11, 63] on icon at bounding box center [18, 52] width 27 height 27
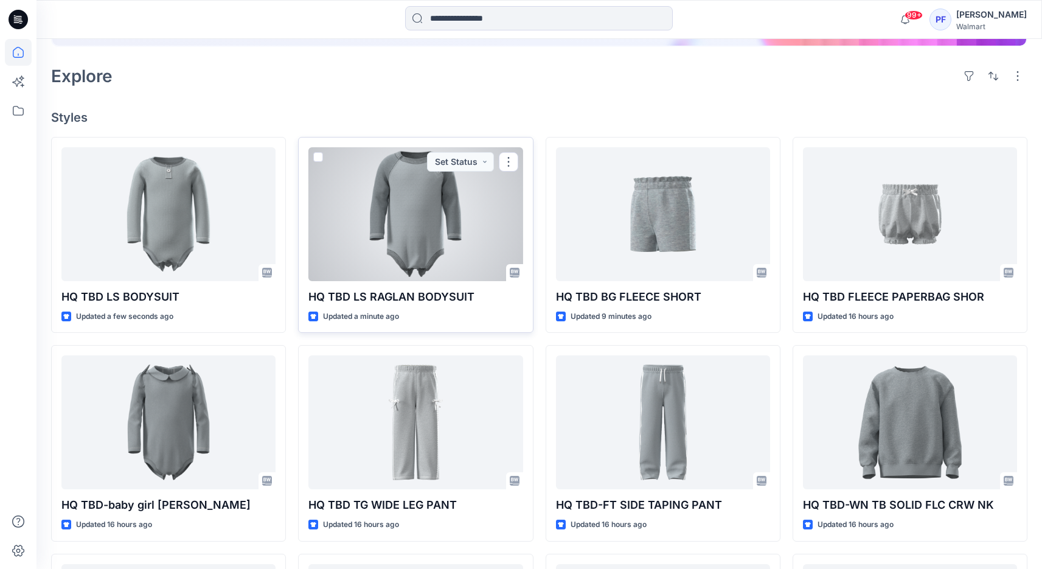
scroll to position [254, 0]
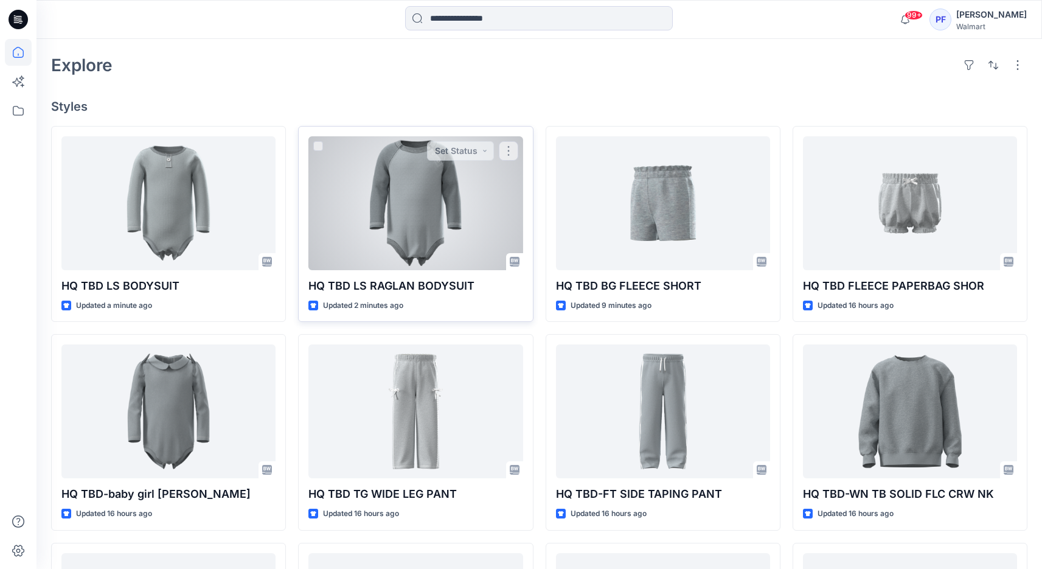
click at [415, 214] on div at bounding box center [415, 203] width 214 height 134
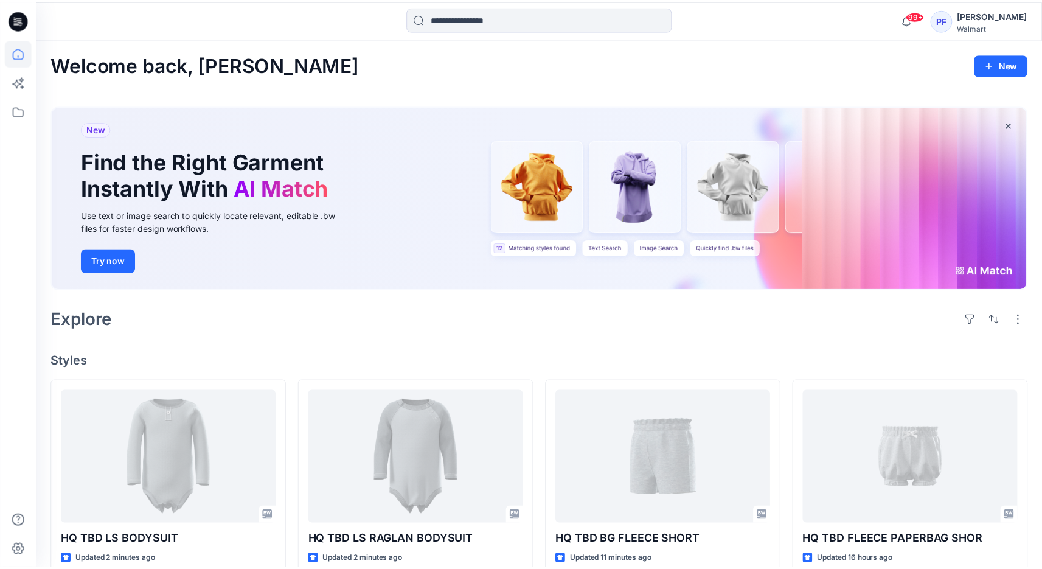
scroll to position [254, 0]
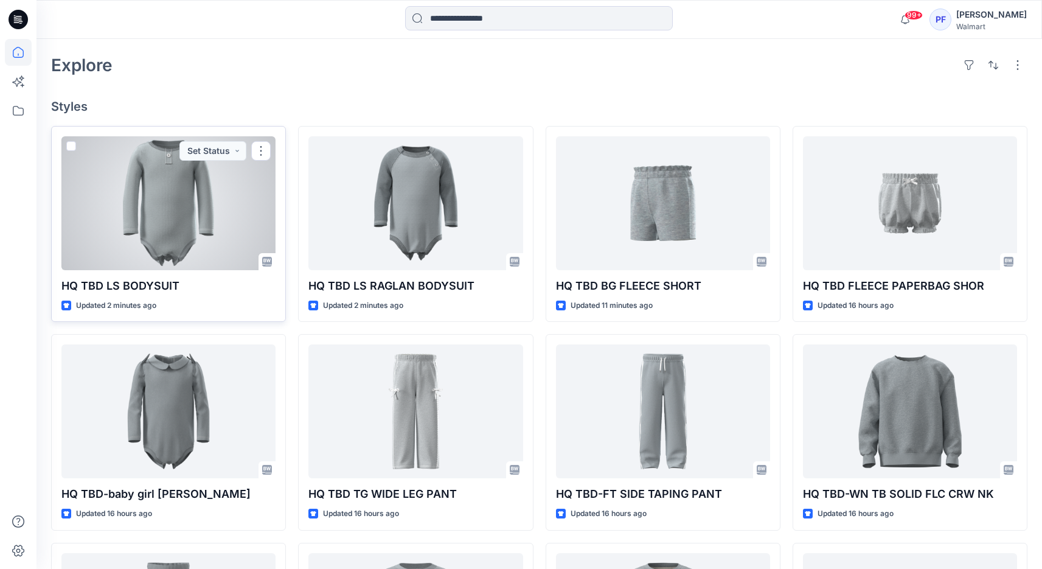
click at [142, 223] on div at bounding box center [168, 203] width 214 height 134
